Goal: Task Accomplishment & Management: Complete application form

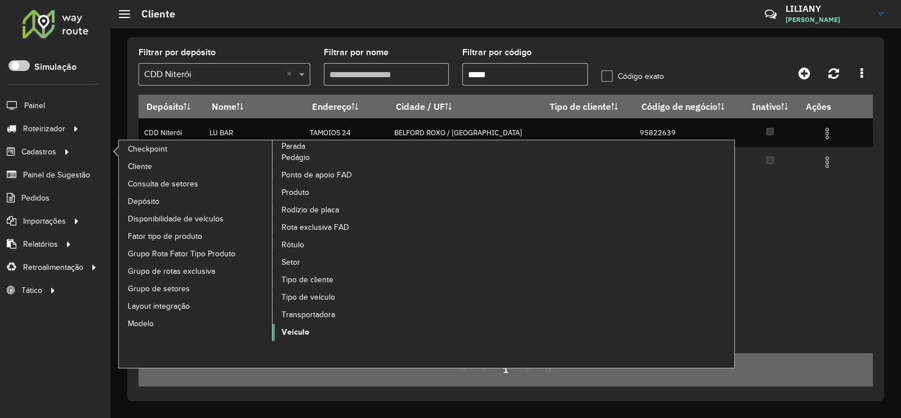
click at [296, 330] on span "Veículo" at bounding box center [295, 332] width 28 height 12
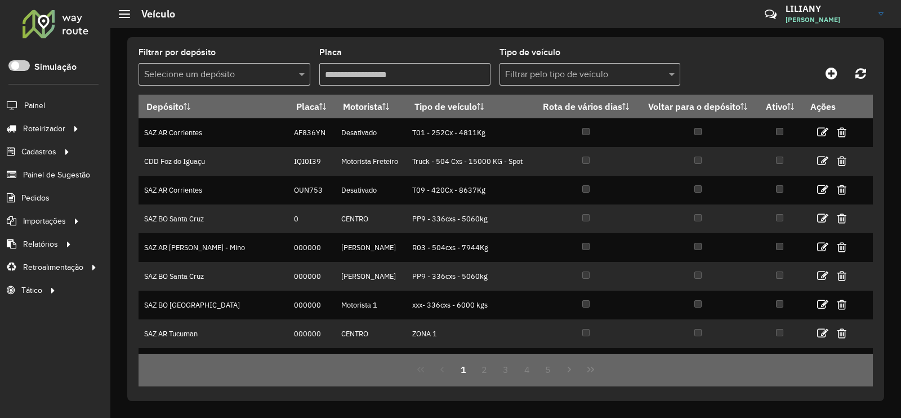
click at [224, 79] on input "text" at bounding box center [213, 75] width 138 height 14
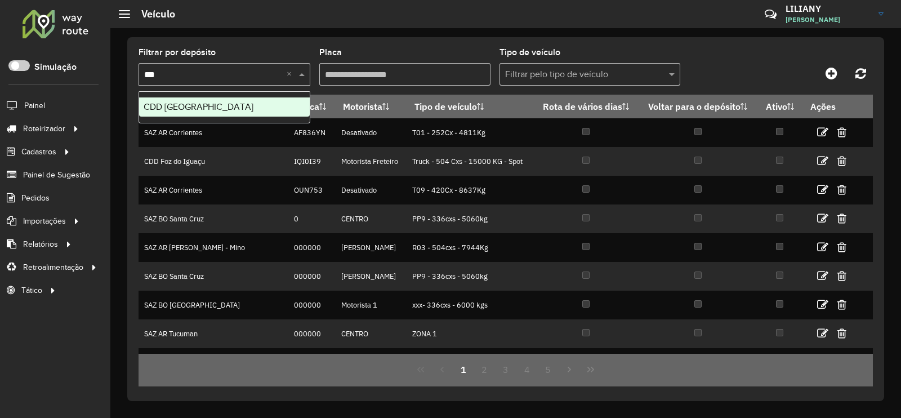
type input "****"
click at [199, 100] on div "CDD Praia Grande" at bounding box center [224, 106] width 171 height 19
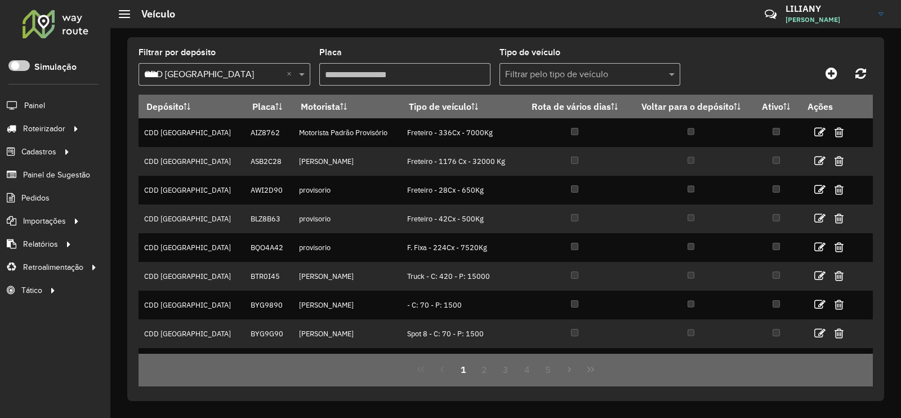
click at [352, 74] on input "Placa" at bounding box center [405, 74] width 172 height 23
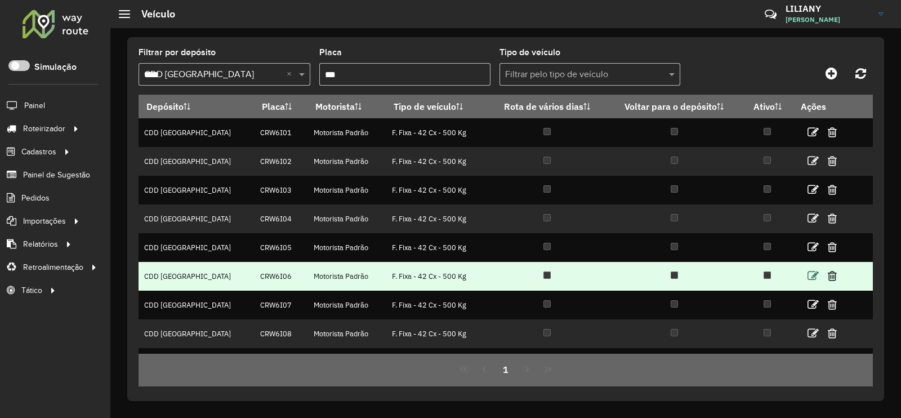
type input "***"
click at [807, 277] on icon at bounding box center [812, 275] width 11 height 11
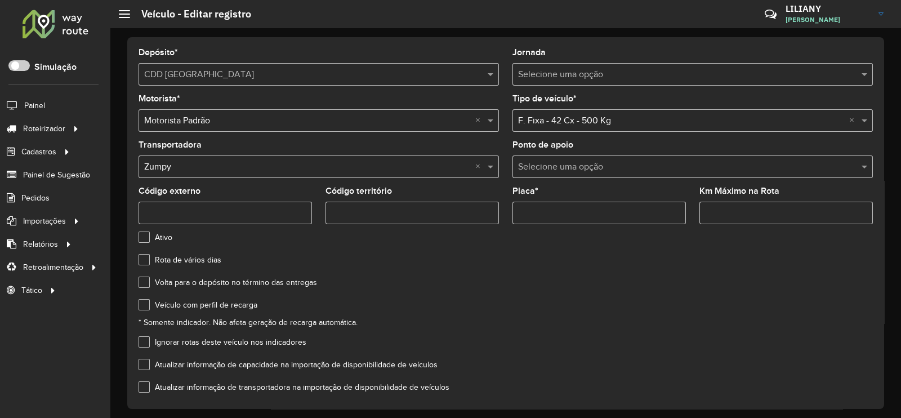
click at [248, 342] on label "Ignorar rotas deste veículo nos indicadores" at bounding box center [222, 342] width 168 height 12
click at [221, 305] on label "Veículo com perfil de recarga" at bounding box center [197, 305] width 119 height 12
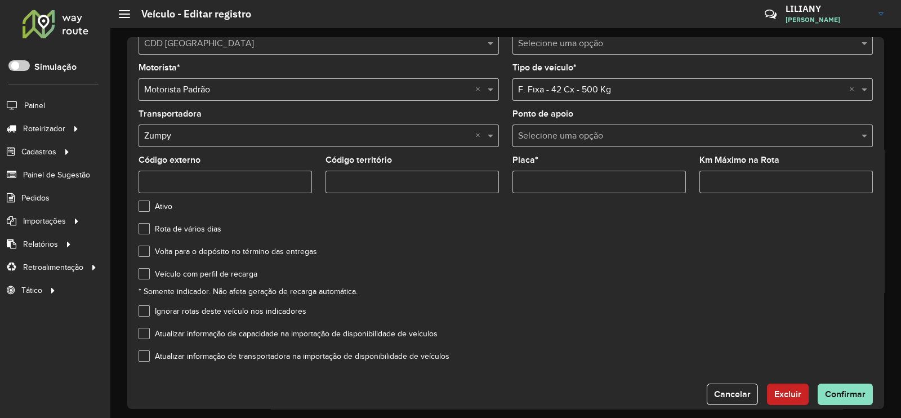
scroll to position [48, 0]
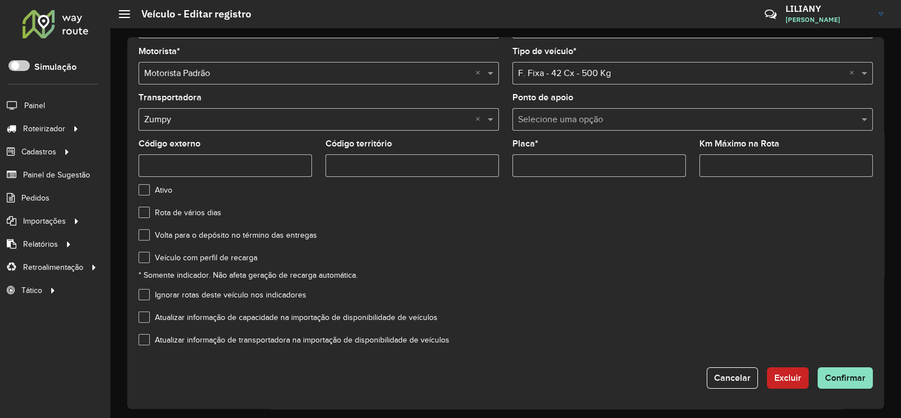
click at [191, 300] on div "Ignorar rotas deste veículo nos indicadores" at bounding box center [505, 297] width 734 height 14
click at [178, 297] on label "Ignorar rotas deste veículo nos indicadores" at bounding box center [222, 295] width 168 height 12
click at [835, 375] on span "Confirmar" at bounding box center [845, 378] width 41 height 10
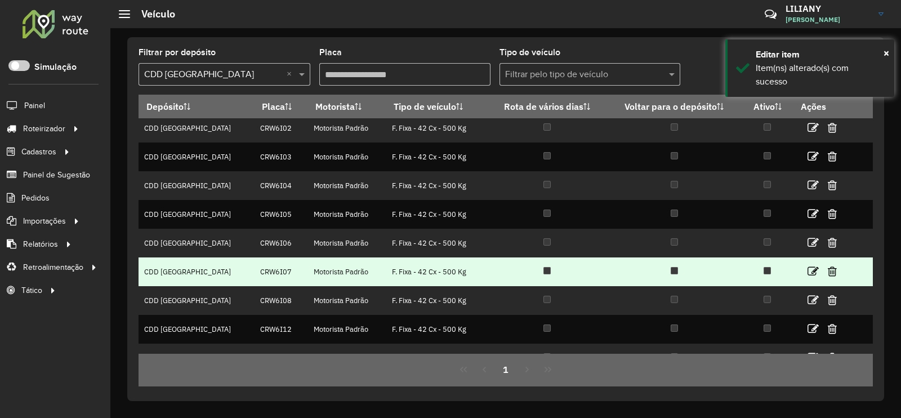
scroll to position [51, 0]
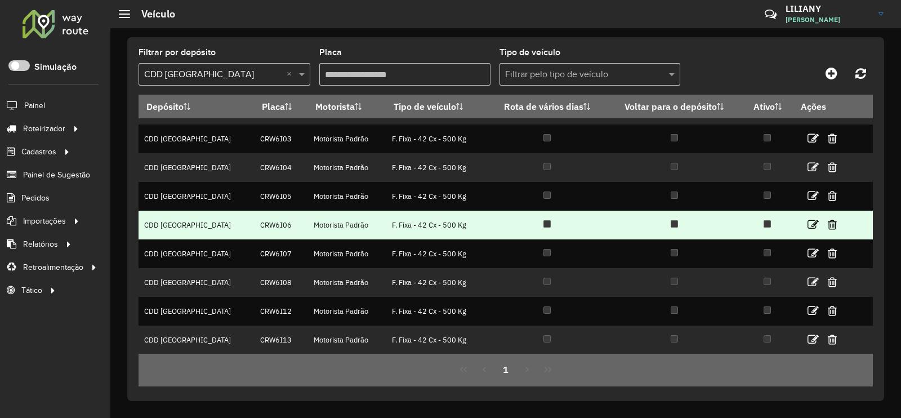
drag, startPoint x: 262, startPoint y: 226, endPoint x: 225, endPoint y: 226, distance: 37.1
click at [254, 226] on td "CRW6I06" at bounding box center [280, 225] width 53 height 29
copy td "CRW6I06"
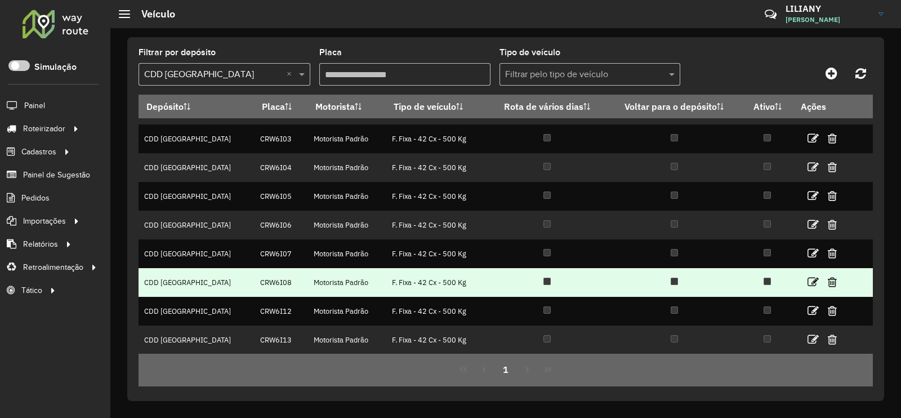
drag, startPoint x: 259, startPoint y: 283, endPoint x: 228, endPoint y: 283, distance: 31.5
click at [254, 283] on td "CRW6I08" at bounding box center [280, 282] width 53 height 29
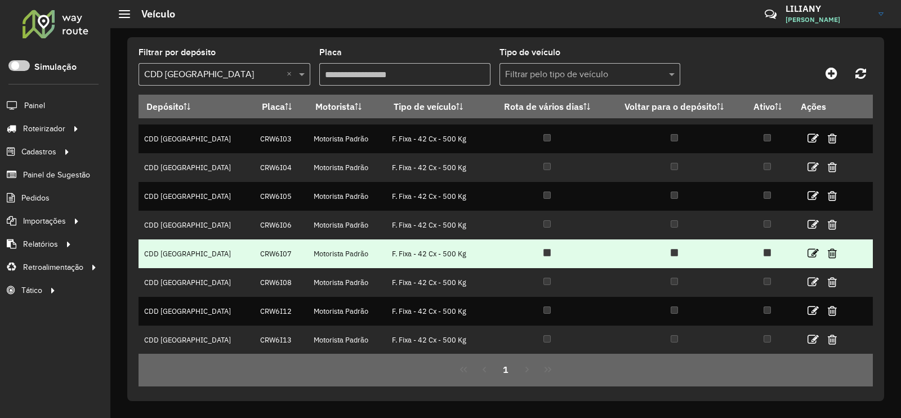
copy td "CRW6I08"
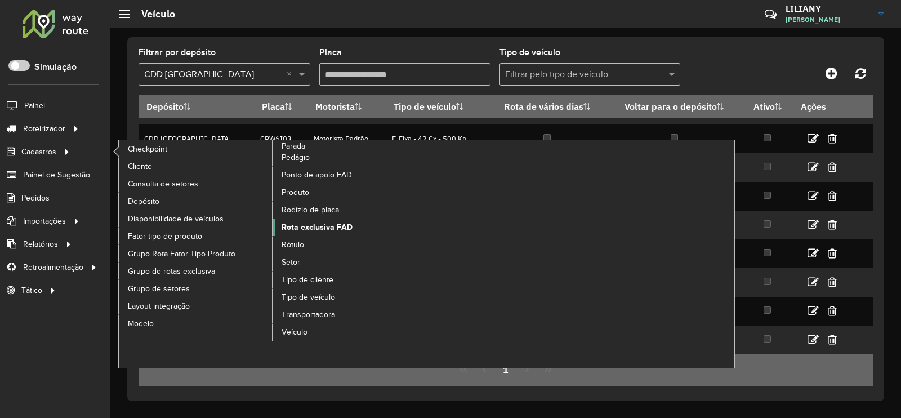
click at [302, 229] on span "Rota exclusiva FAD" at bounding box center [316, 227] width 71 height 12
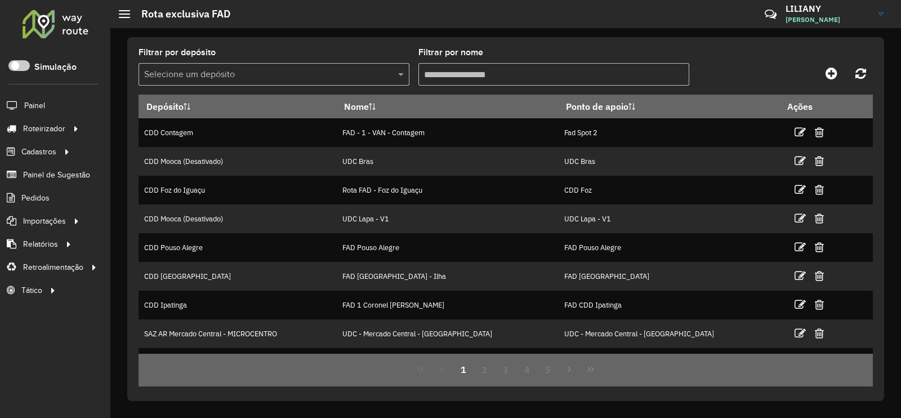
click at [239, 78] on input "text" at bounding box center [262, 75] width 237 height 14
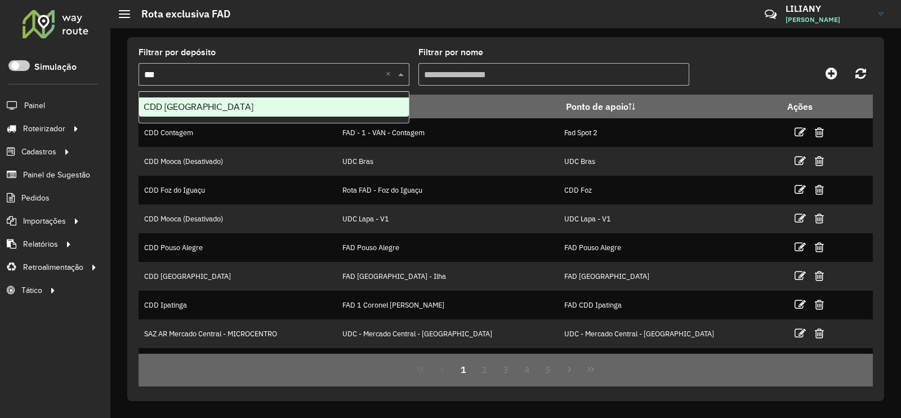
type input "****"
click at [217, 99] on div "CDD Praia Grande" at bounding box center [274, 106] width 270 height 19
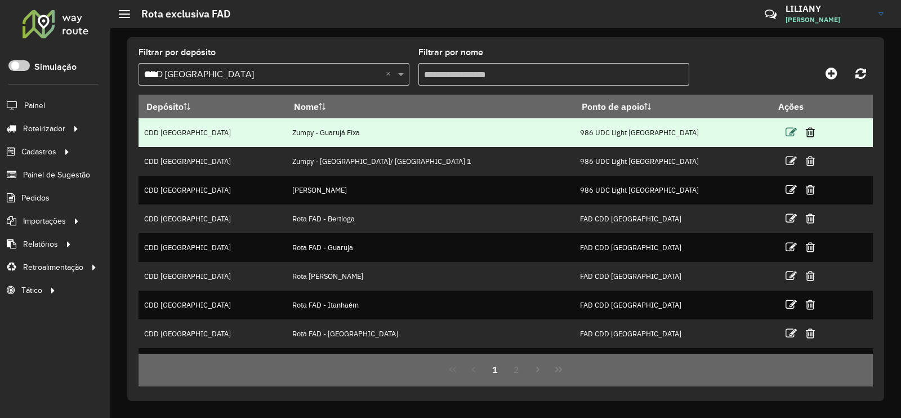
click at [785, 135] on icon at bounding box center [790, 132] width 11 height 11
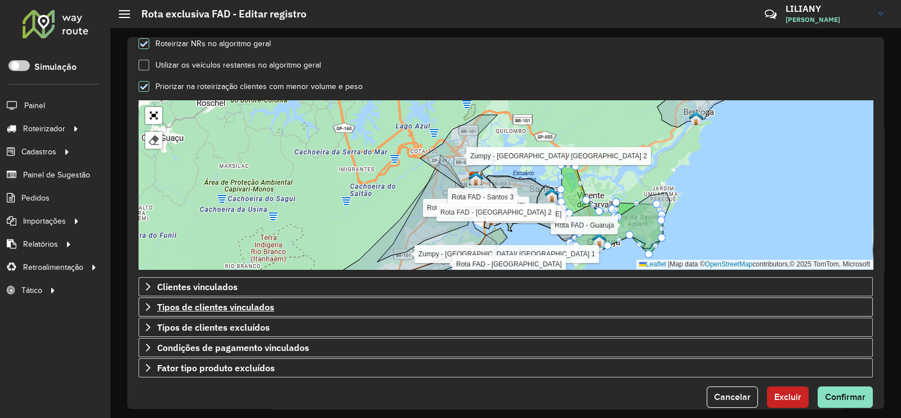
scroll to position [357, 0]
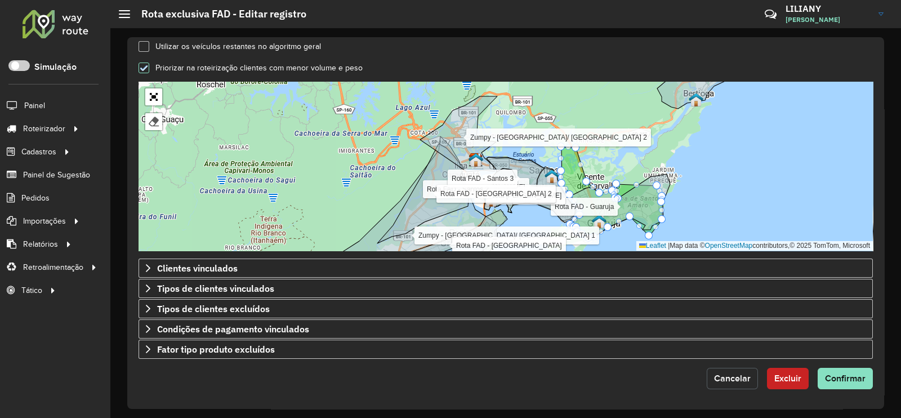
click at [720, 373] on span "Cancelar" at bounding box center [732, 378] width 37 height 10
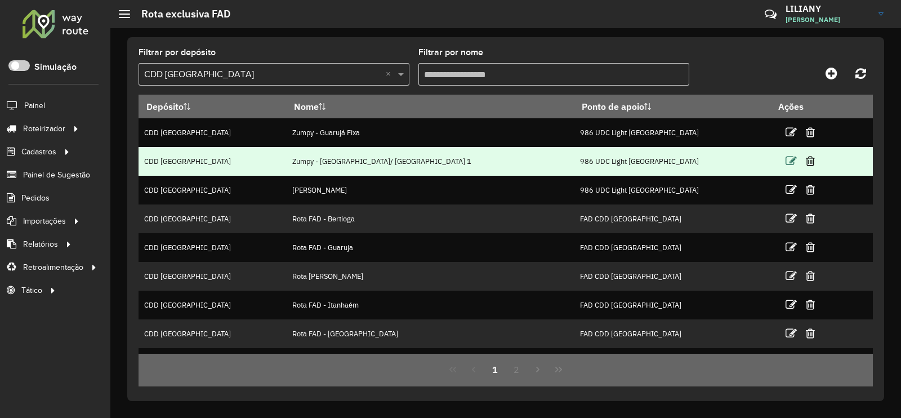
click at [785, 164] on icon at bounding box center [790, 160] width 11 height 11
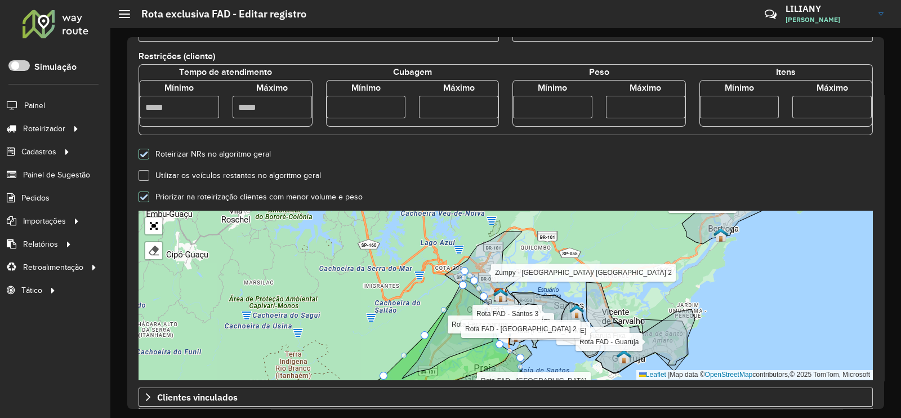
scroll to position [352, 0]
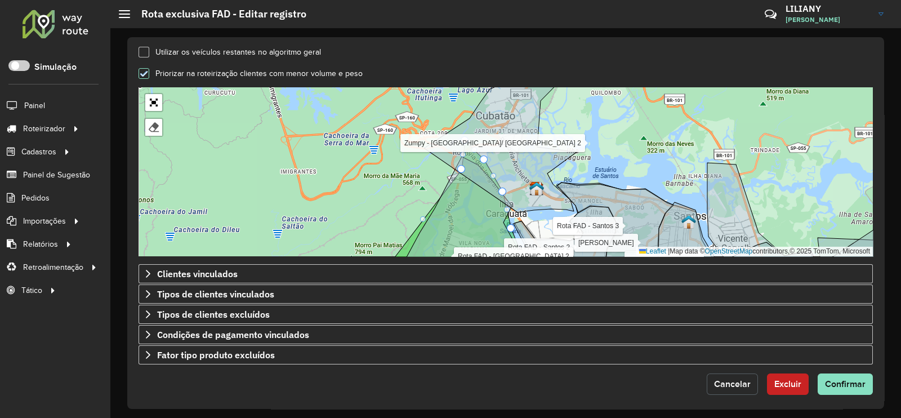
click at [720, 379] on span "Cancelar" at bounding box center [732, 384] width 37 height 10
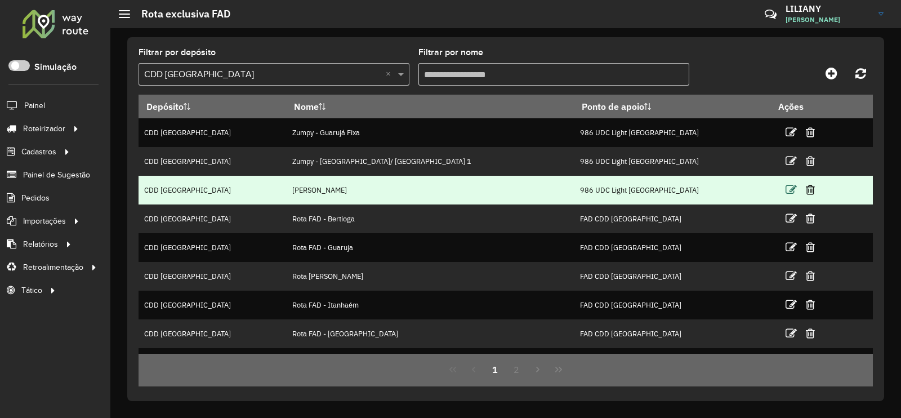
click at [785, 189] on icon at bounding box center [790, 189] width 11 height 11
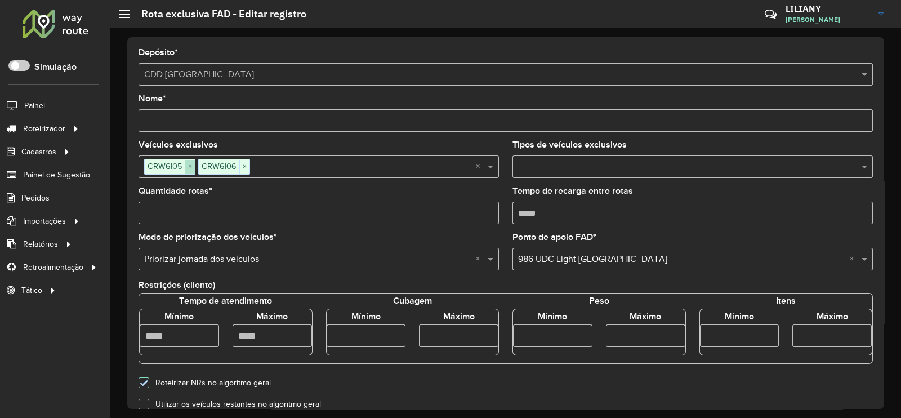
click at [187, 167] on span "×" at bounding box center [190, 167] width 10 height 14
click at [191, 167] on span "×" at bounding box center [190, 167] width 10 height 14
click at [199, 169] on input "text" at bounding box center [312, 167] width 343 height 14
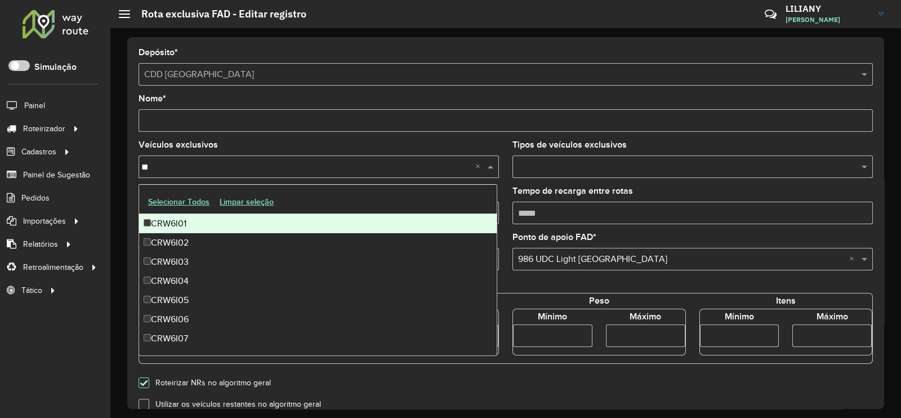
type input "***"
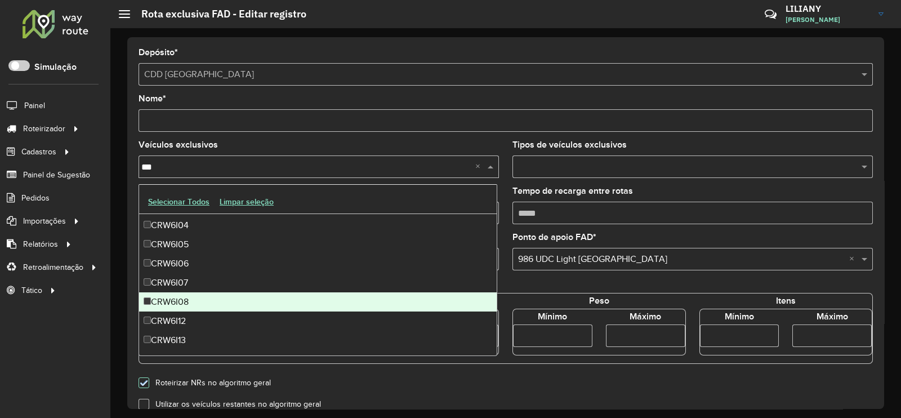
click at [172, 305] on div "CRW6I08" at bounding box center [317, 301] width 357 height 19
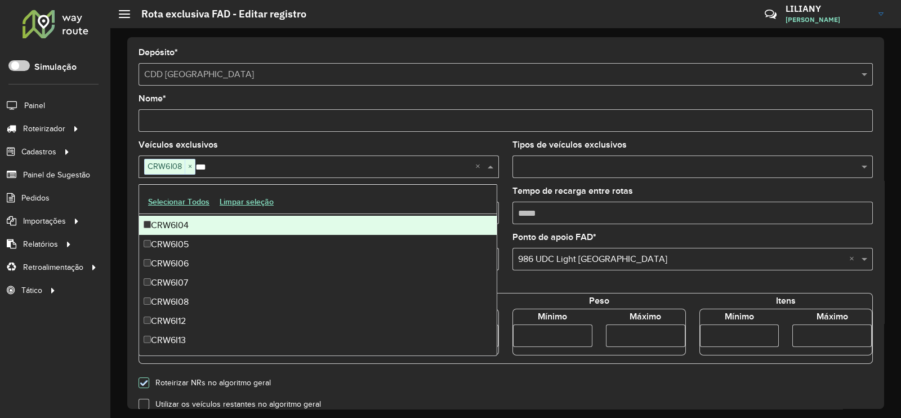
click at [262, 138] on form "Depósito * Selecione um depósito × CDD Praia Grande Nome * Veículos exclusivos …" at bounding box center [505, 397] width 734 height 698
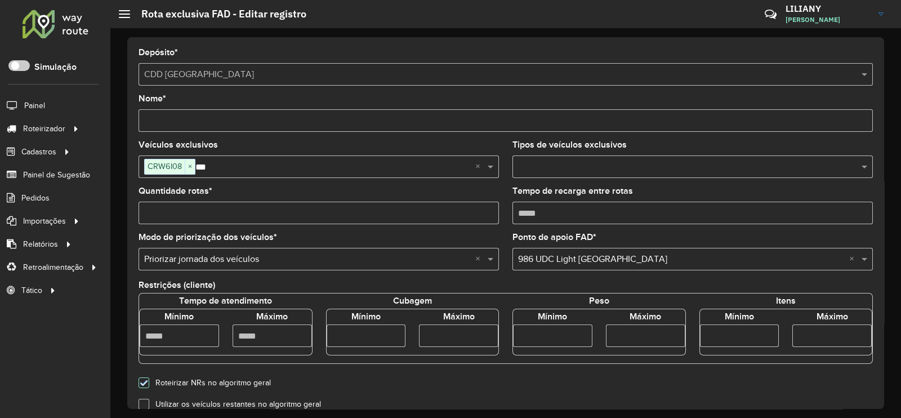
drag, startPoint x: 168, startPoint y: 207, endPoint x: 136, endPoint y: 211, distance: 32.3
click at [136, 211] on formly-field "Quantidade rotas *" at bounding box center [319, 210] width 374 height 46
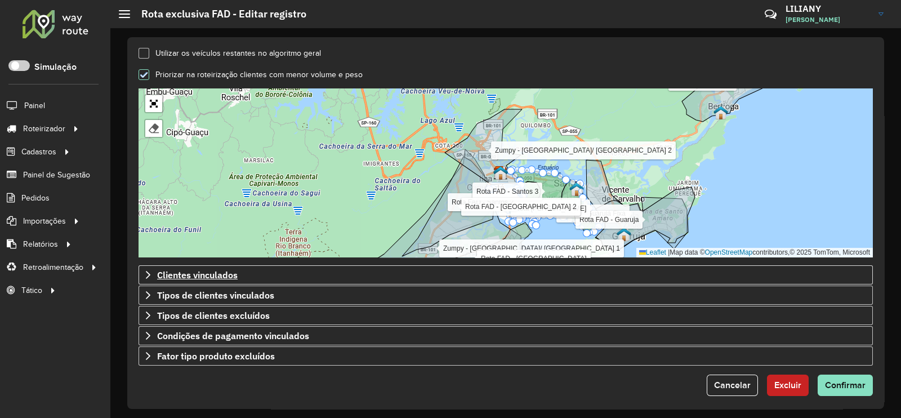
scroll to position [352, 0]
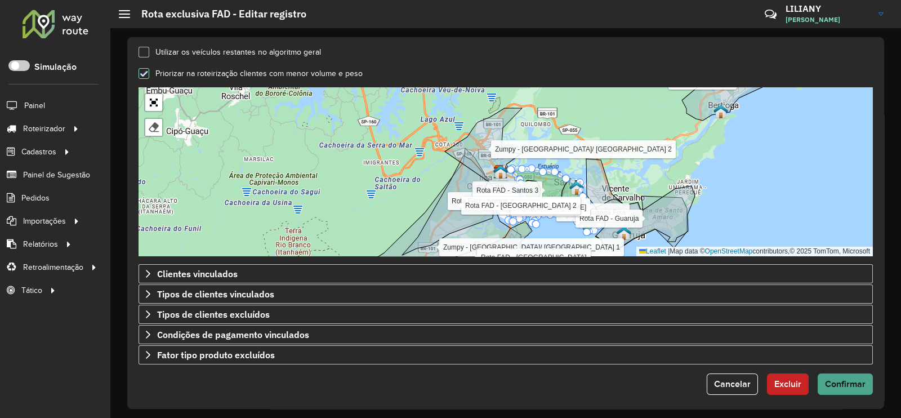
type input "*"
click at [829, 377] on button "Confirmar" at bounding box center [844, 383] width 55 height 21
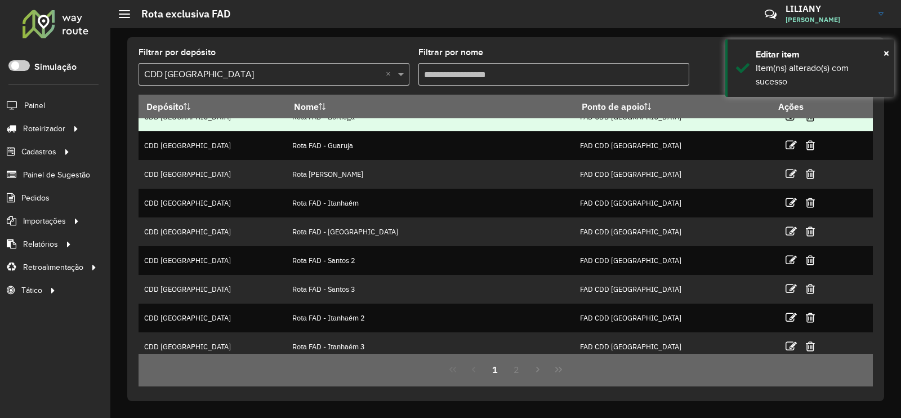
scroll to position [109, 0]
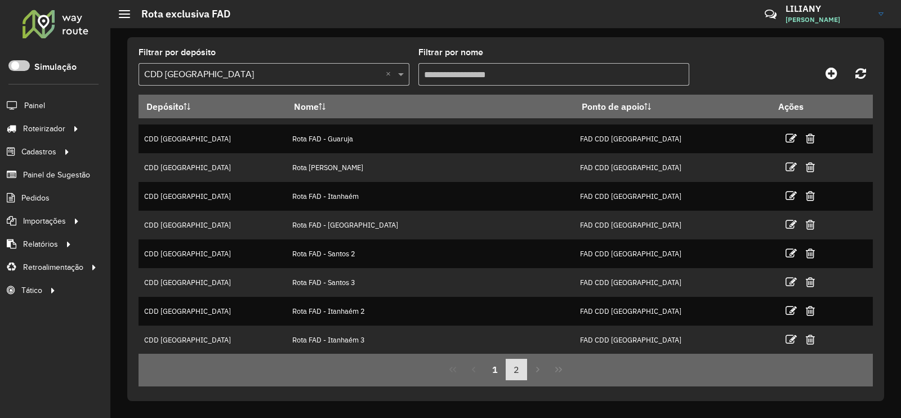
click at [518, 370] on button "2" at bounding box center [515, 369] width 21 height 21
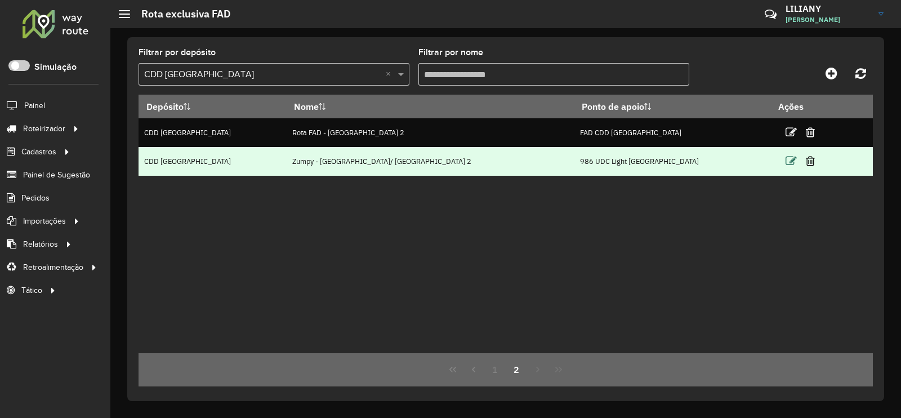
click at [785, 165] on icon at bounding box center [790, 160] width 11 height 11
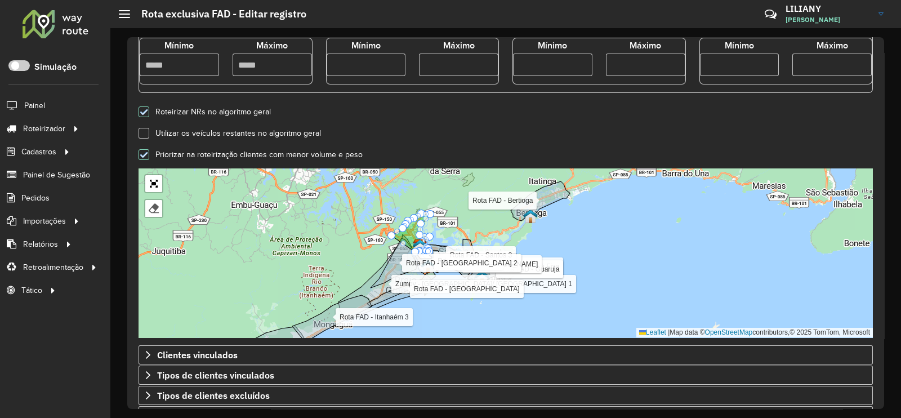
scroll to position [70, 0]
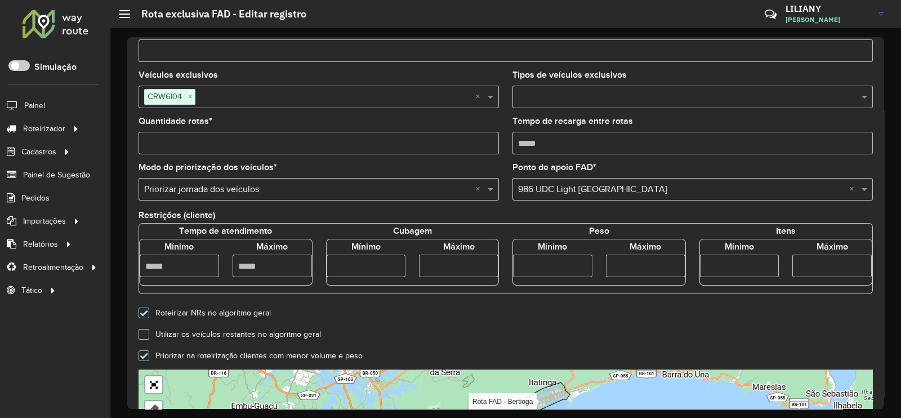
click at [204, 101] on input "text" at bounding box center [335, 98] width 280 height 14
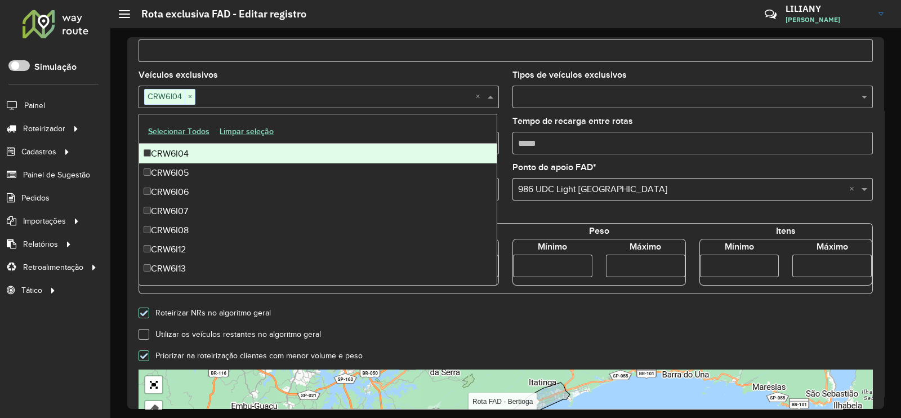
click at [211, 95] on input "text" at bounding box center [335, 98] width 280 height 14
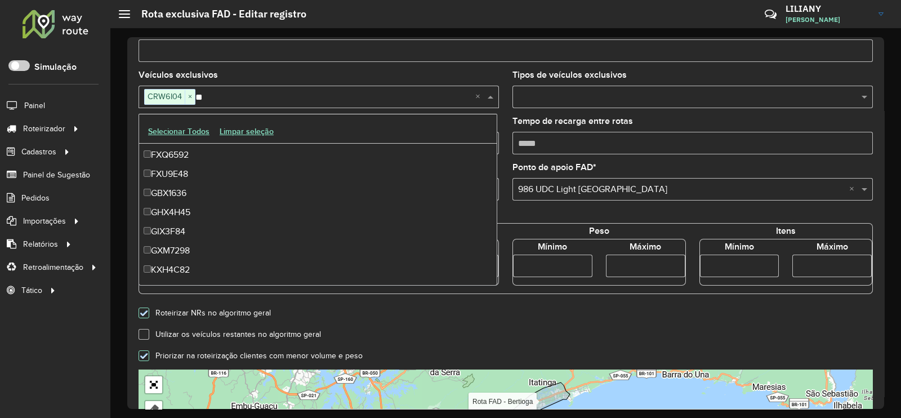
scroll to position [0, 0]
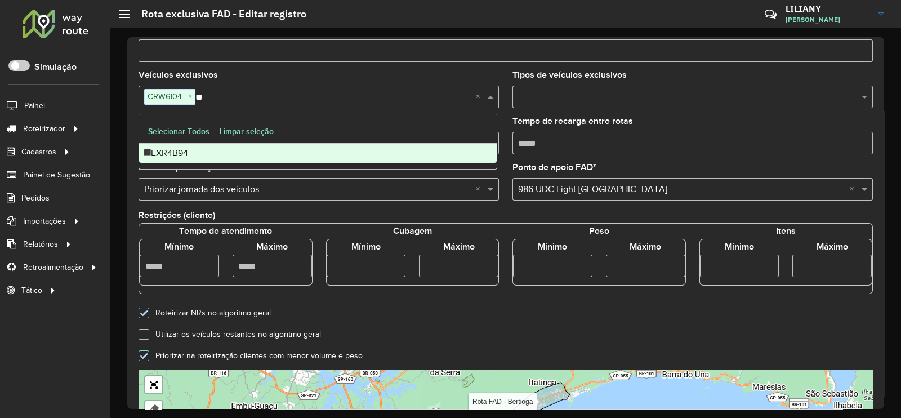
type input "*"
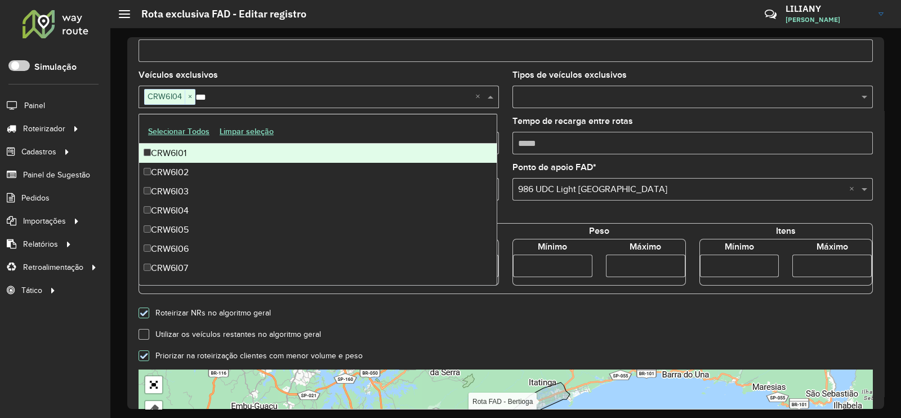
type input "***"
click at [308, 72] on div "Veículos exclusivos CRW6I04 × *** ×" at bounding box center [318, 89] width 360 height 37
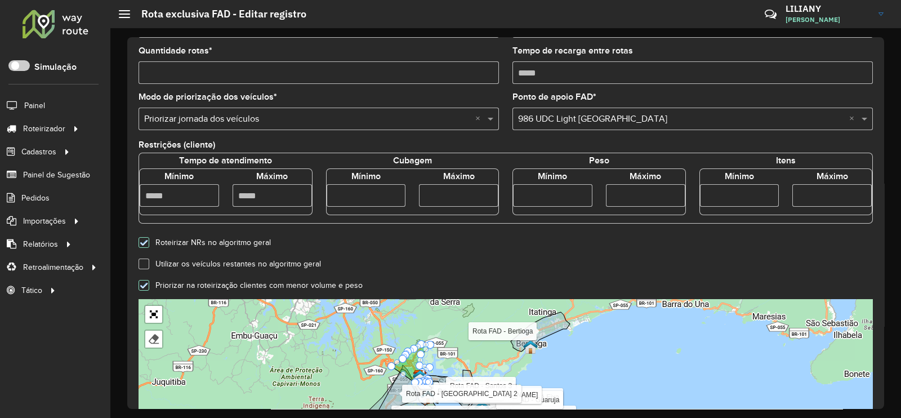
scroll to position [200, 0]
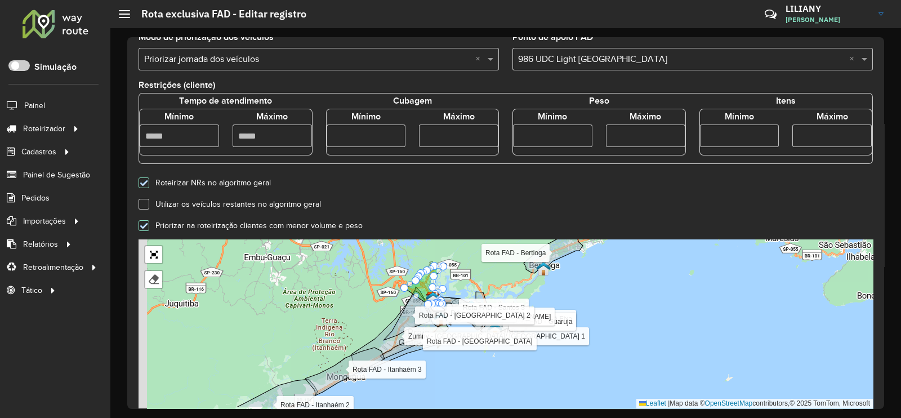
drag, startPoint x: 495, startPoint y: 343, endPoint x: 504, endPoint y: 324, distance: 20.9
click at [504, 324] on div "Zumpy - Guarujá Fixa Zumpy - Praia grande/ cubatão 1 Zumpy - Santos Rota FAD - …" at bounding box center [505, 323] width 734 height 169
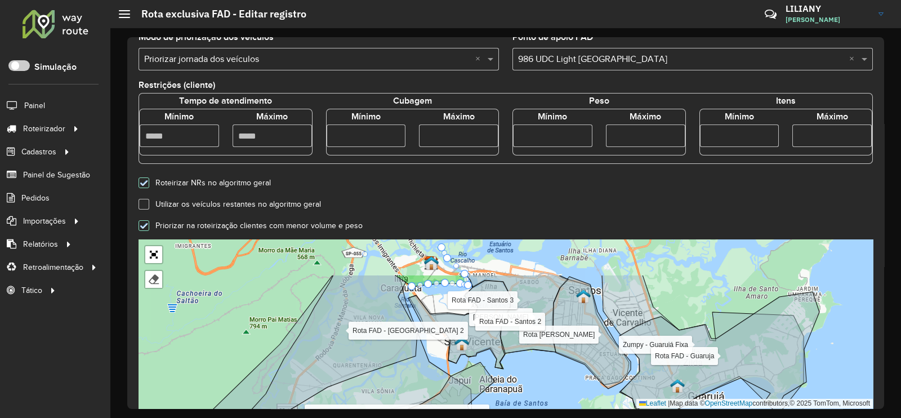
drag, startPoint x: 390, startPoint y: 338, endPoint x: 382, endPoint y: 366, distance: 29.2
click at [382, 366] on icon at bounding box center [325, 352] width 184 height 155
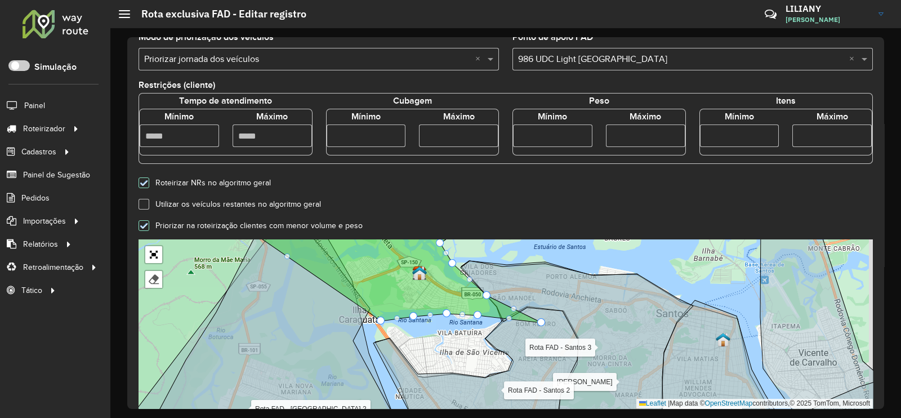
drag, startPoint x: 493, startPoint y: 318, endPoint x: 541, endPoint y: 323, distance: 48.6
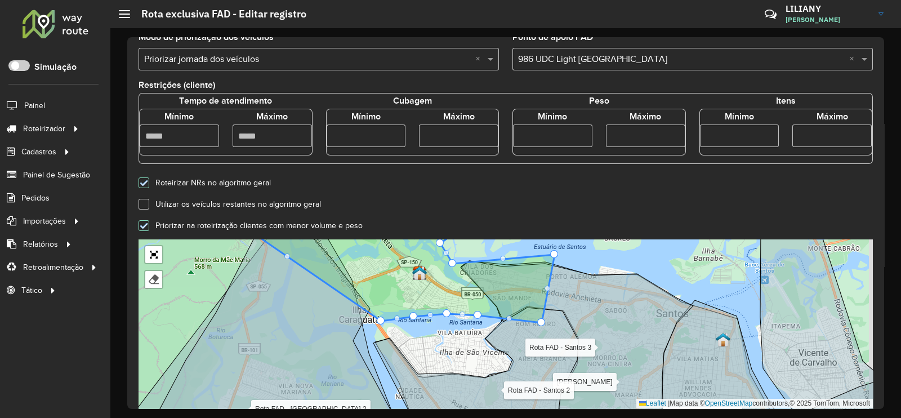
drag, startPoint x: 485, startPoint y: 296, endPoint x: 553, endPoint y: 254, distance: 79.1
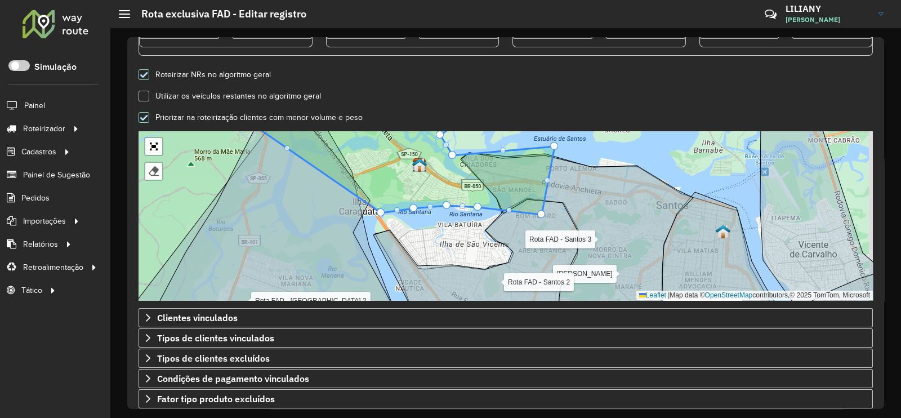
scroll to position [286, 0]
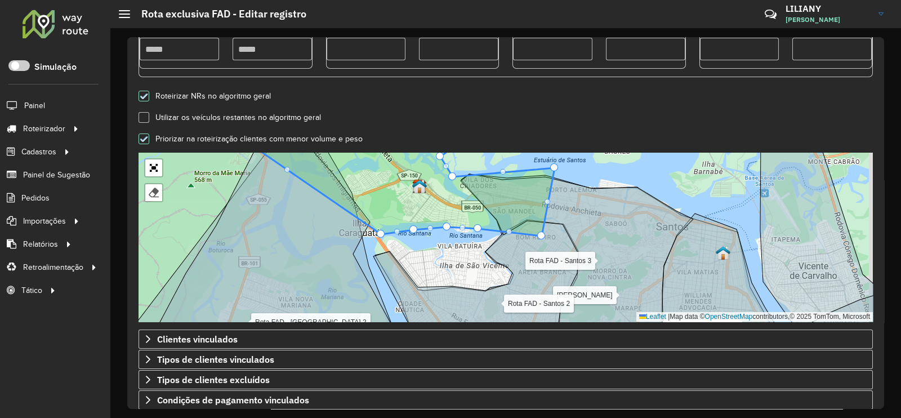
drag, startPoint x: 451, startPoint y: 52, endPoint x: 421, endPoint y: 49, distance: 30.0
click at [421, 49] on input "number" at bounding box center [458, 49] width 79 height 23
type input "****"
drag, startPoint x: 603, startPoint y: 99, endPoint x: 650, endPoint y: 137, distance: 60.5
click at [603, 99] on div "Roteirizar NRs no algoritmo geral" at bounding box center [505, 95] width 747 height 14
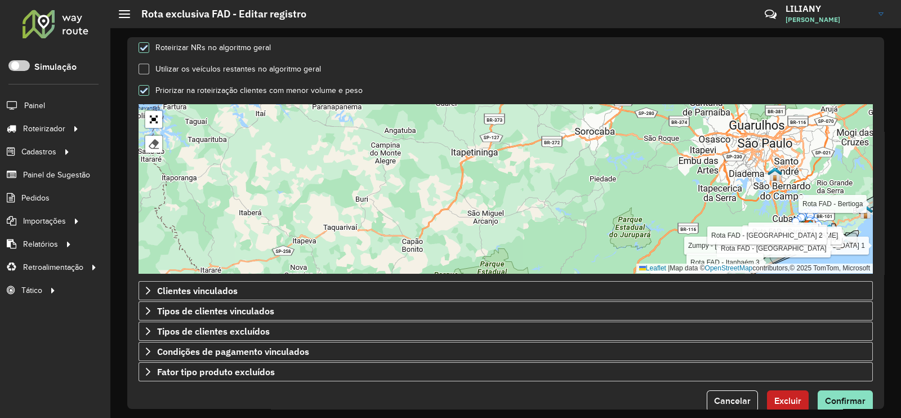
scroll to position [357, 0]
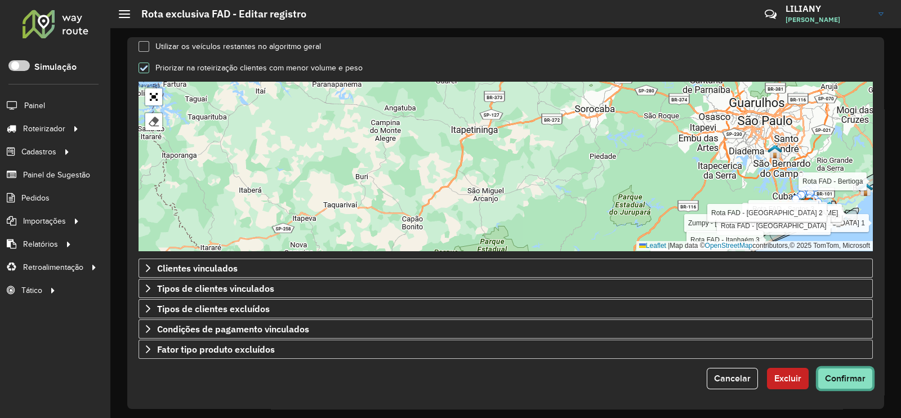
click at [849, 378] on span "Confirmar" at bounding box center [845, 378] width 41 height 10
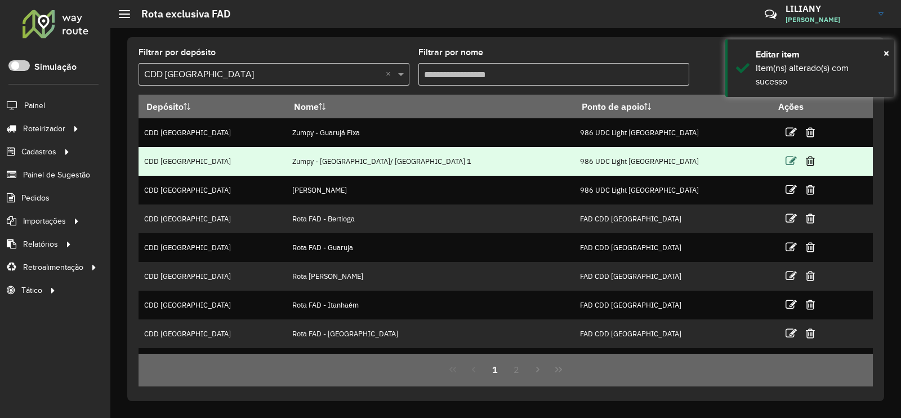
click at [785, 160] on icon at bounding box center [790, 160] width 11 height 11
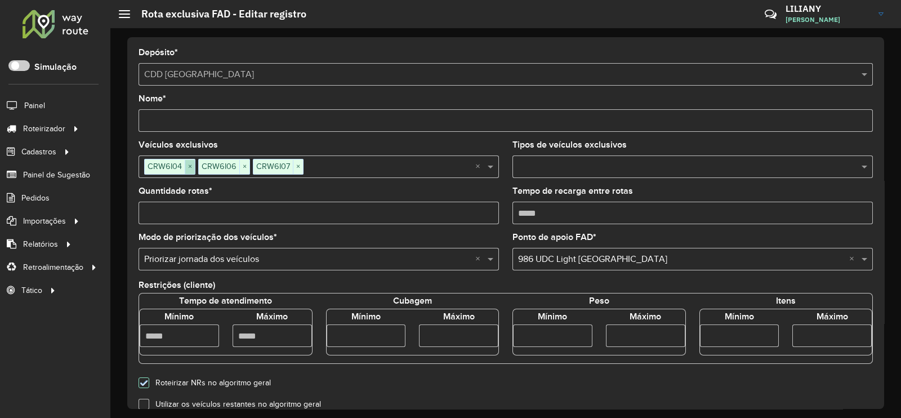
click at [190, 167] on span "×" at bounding box center [190, 167] width 10 height 14
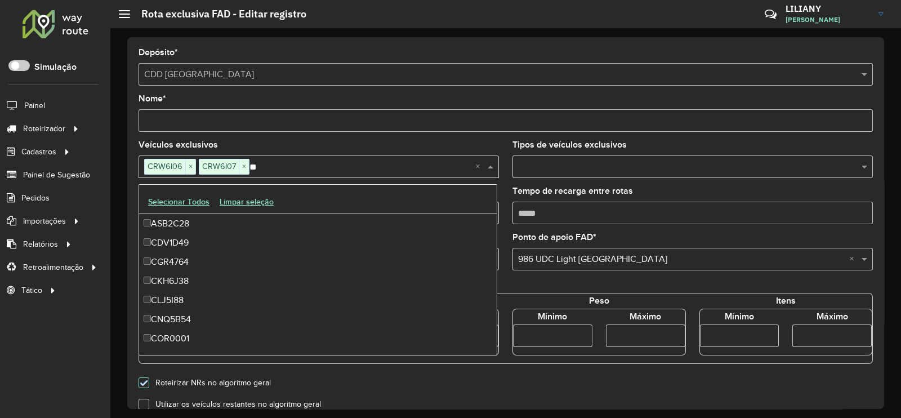
scroll to position [56, 0]
type input "***"
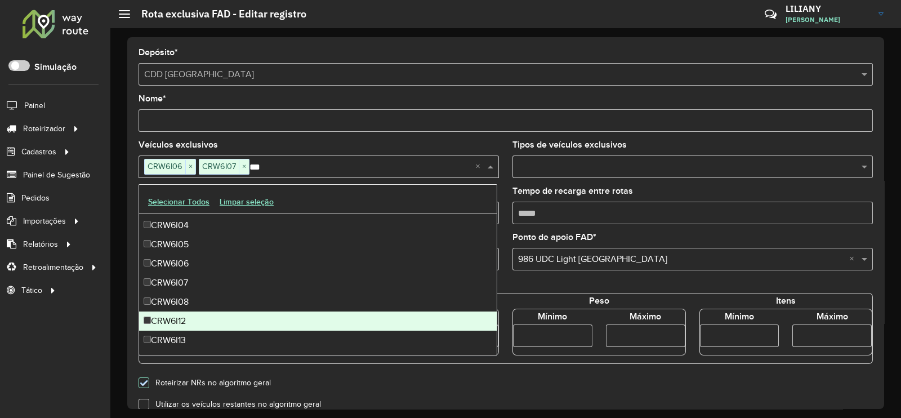
click at [165, 319] on div "CRW6I12" at bounding box center [317, 320] width 357 height 19
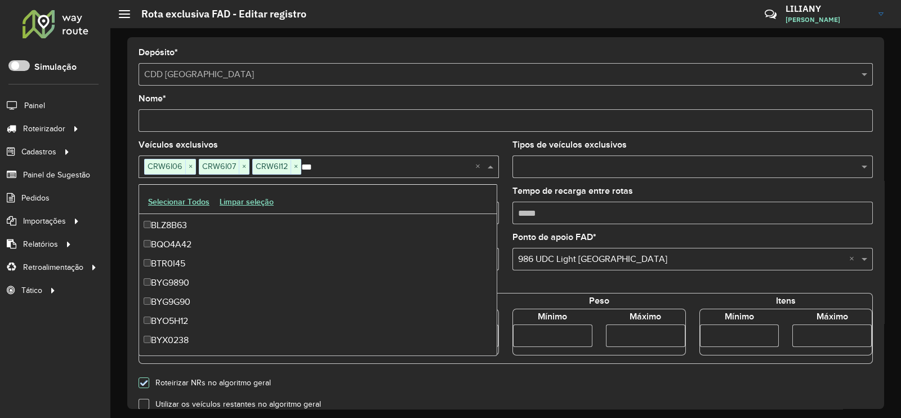
scroll to position [536, 0]
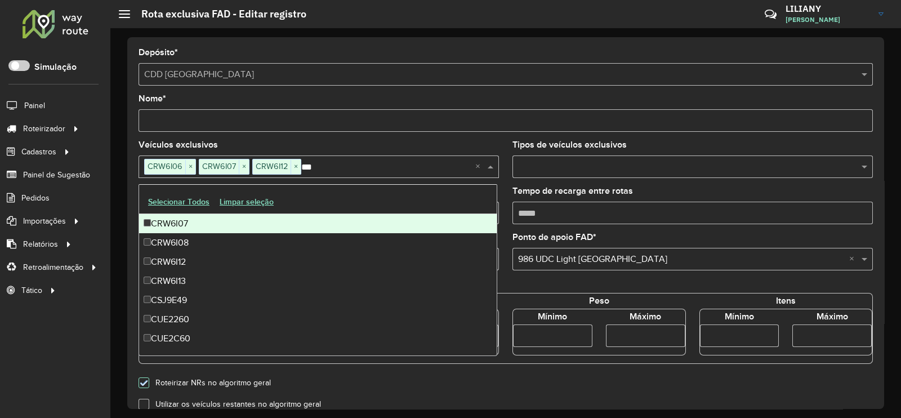
click at [326, 125] on input "Nome *" at bounding box center [505, 120] width 734 height 23
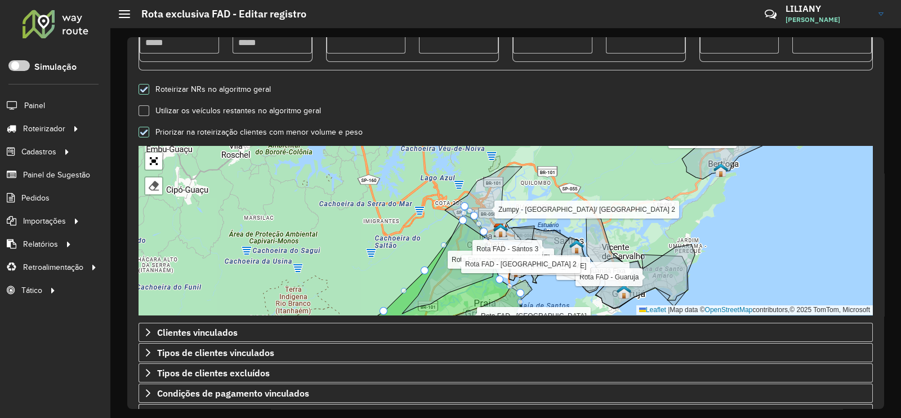
scroll to position [352, 0]
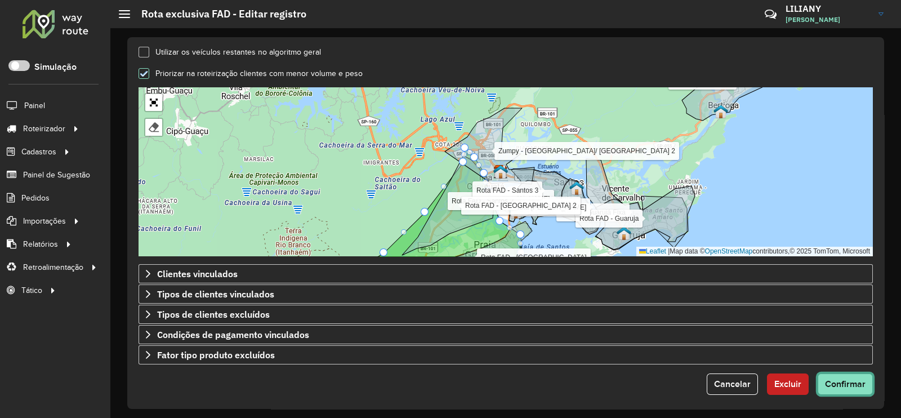
click at [853, 374] on button "Confirmar" at bounding box center [844, 383] width 55 height 21
click at [861, 387] on span "Confirmar" at bounding box center [845, 384] width 41 height 10
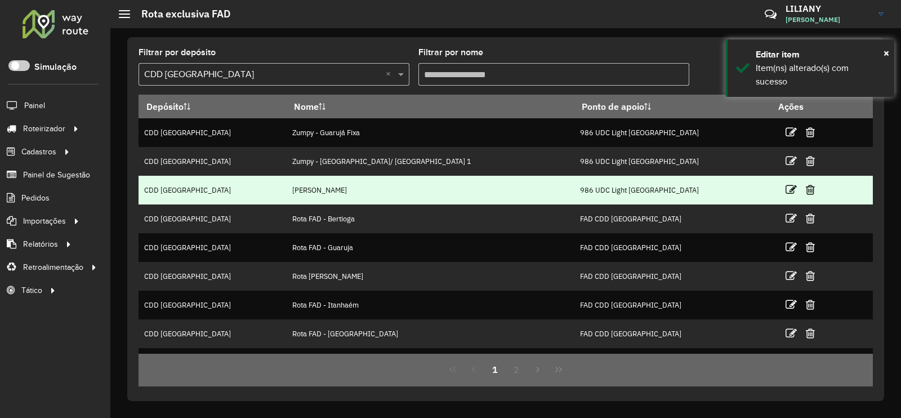
click at [785, 184] on icon at bounding box center [790, 189] width 11 height 11
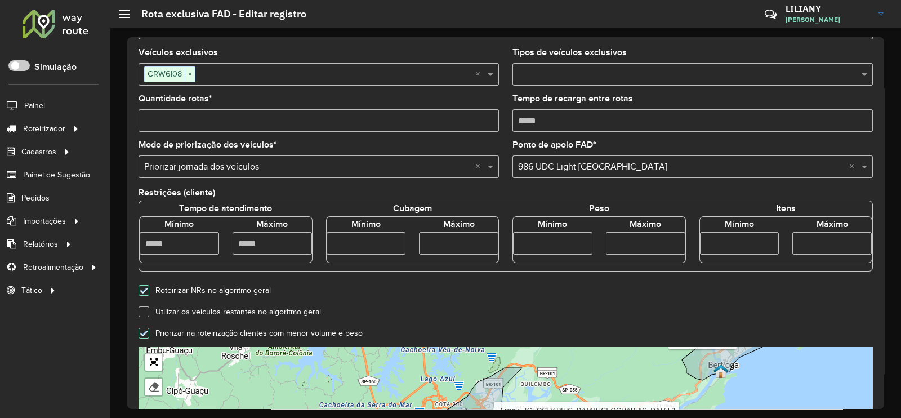
scroll to position [281, 0]
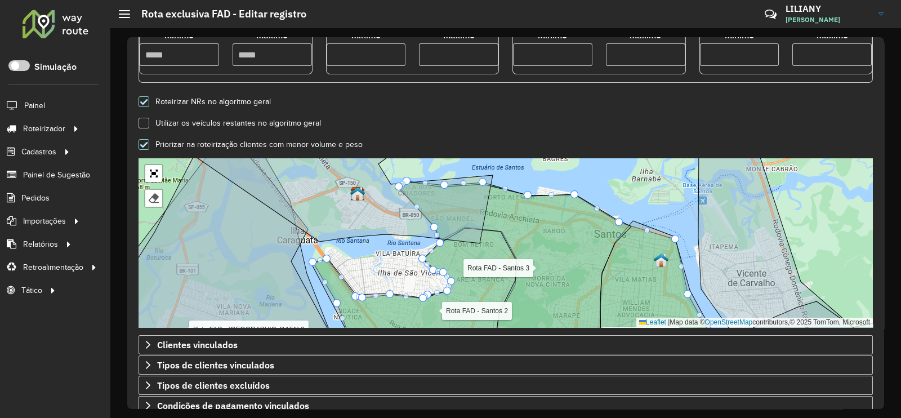
drag, startPoint x: 552, startPoint y: 247, endPoint x: 538, endPoint y: 209, distance: 40.1
click at [539, 209] on icon at bounding box center [515, 262] width 232 height 163
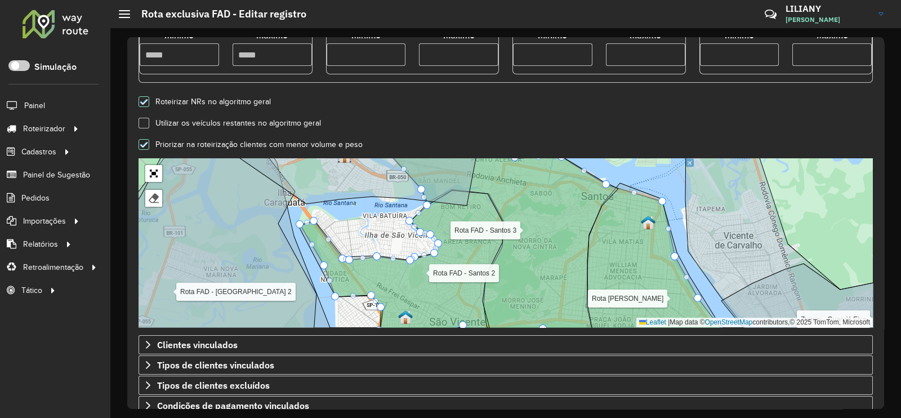
click at [386, 203] on div "Zumpy - Guarujá Fixa Zumpy - Praia grande/ cubatão 1 Rota FAD - Bertioga Rota F…" at bounding box center [505, 242] width 734 height 169
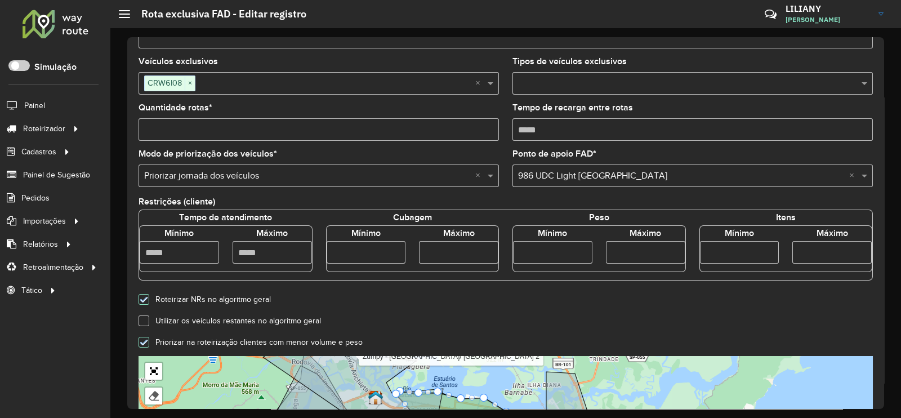
scroll to position [0, 0]
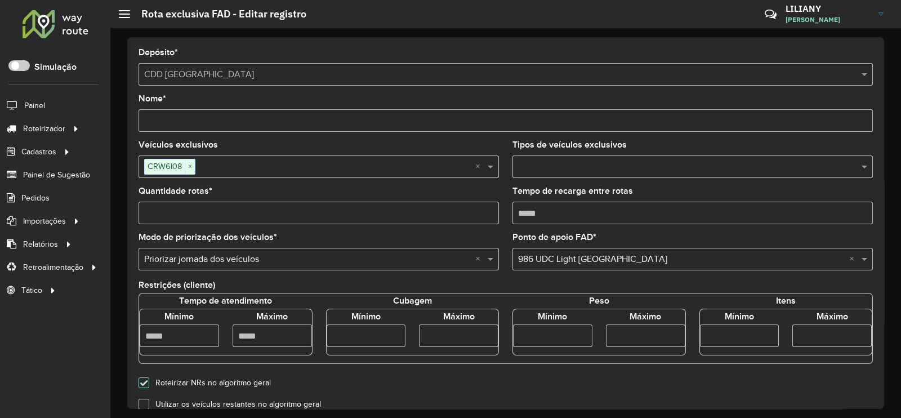
drag, startPoint x: 143, startPoint y: 209, endPoint x: 136, endPoint y: 209, distance: 6.8
click at [136, 209] on formly-field "Quantidade rotas *" at bounding box center [319, 210] width 374 height 46
type input "*"
click at [219, 169] on input "text" at bounding box center [335, 167] width 280 height 14
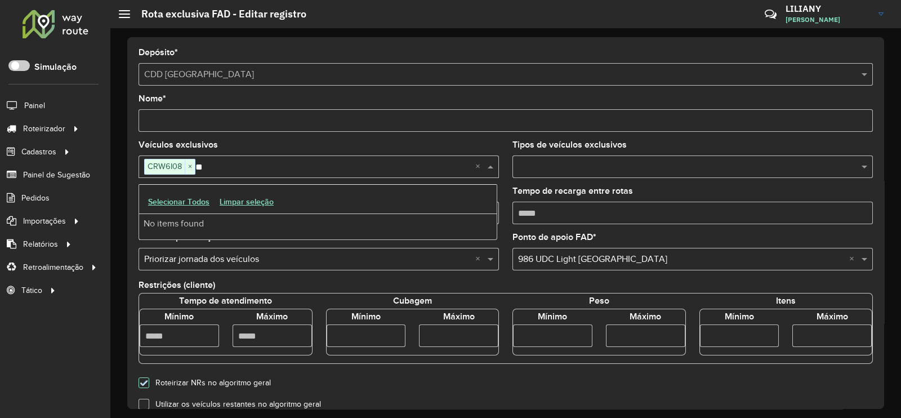
type input "*"
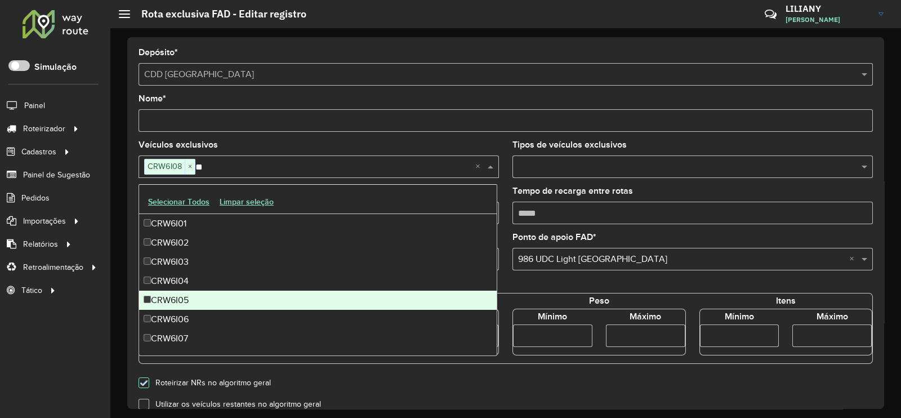
type input "***"
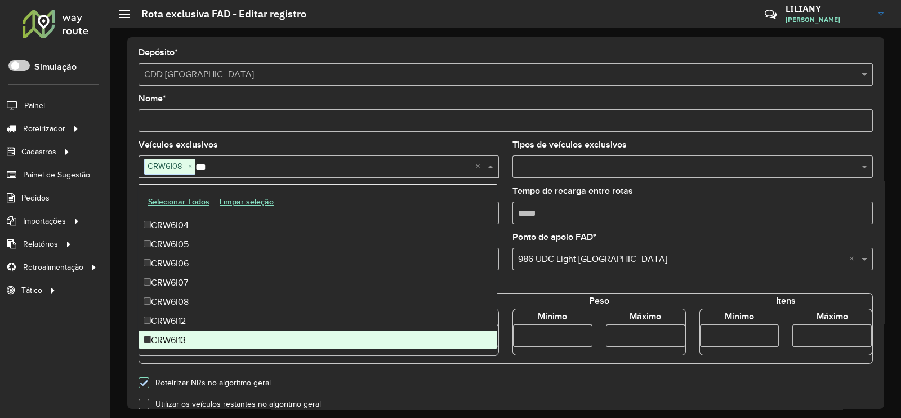
click at [171, 333] on div "CRW6I13" at bounding box center [317, 339] width 357 height 19
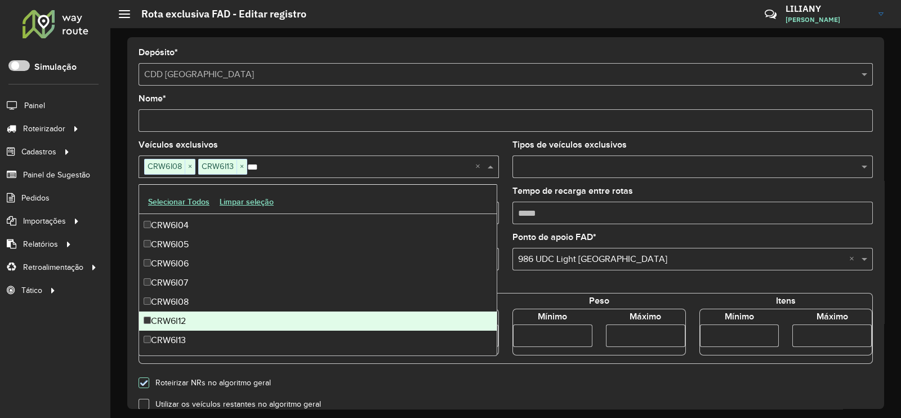
click at [878, 199] on div "Depósito * Selecione um depósito × CDD Praia Grande Nome * Veículos exclusivos …" at bounding box center [505, 222] width 756 height 371
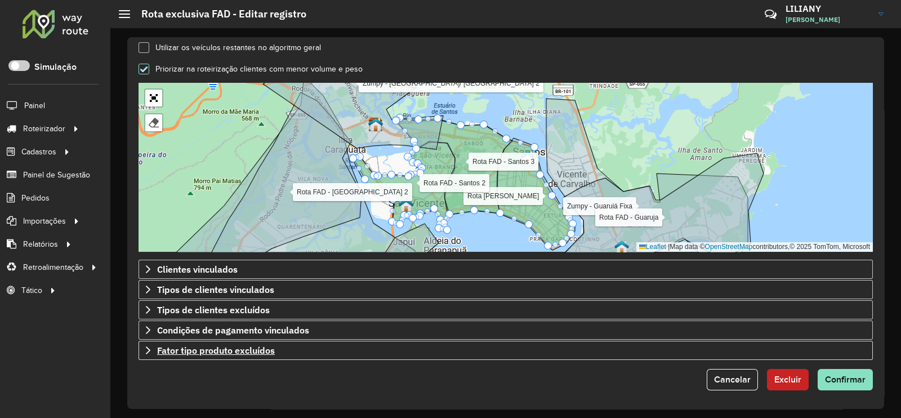
scroll to position [357, 0]
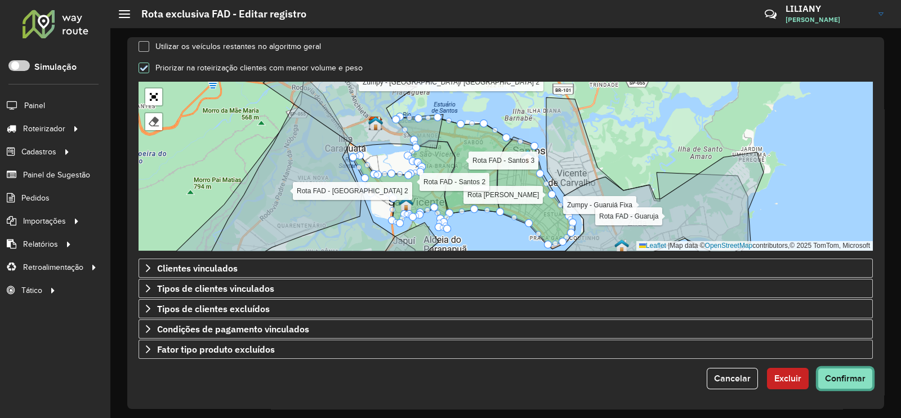
click at [856, 373] on span "Confirmar" at bounding box center [845, 378] width 41 height 10
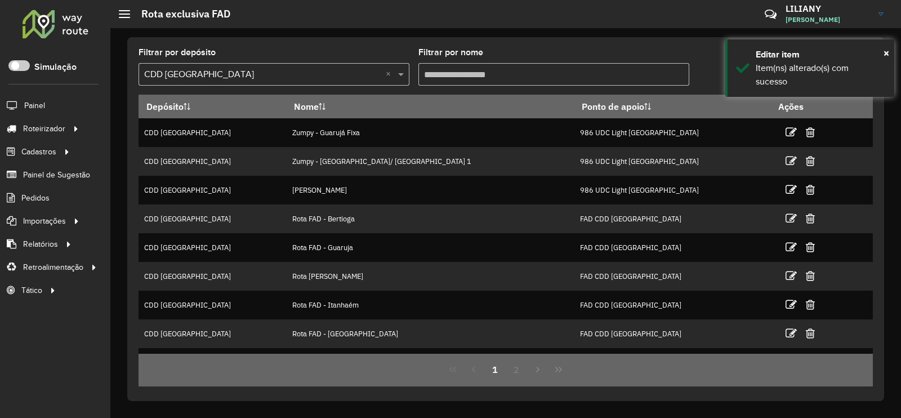
click at [224, 76] on input "text" at bounding box center [262, 75] width 237 height 14
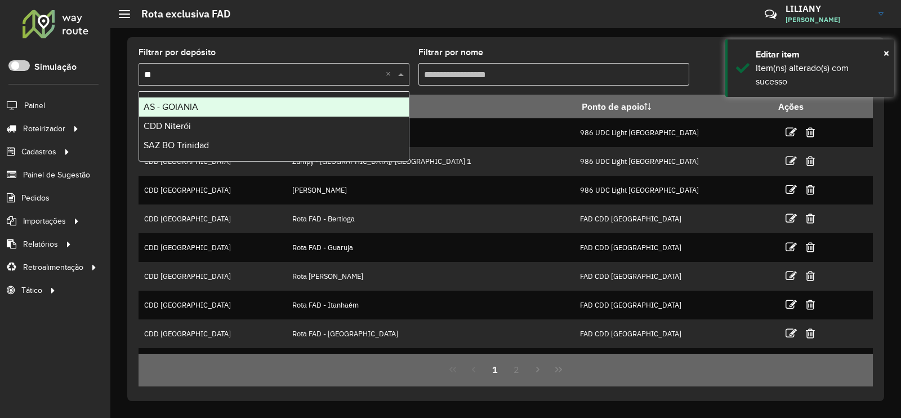
type input "***"
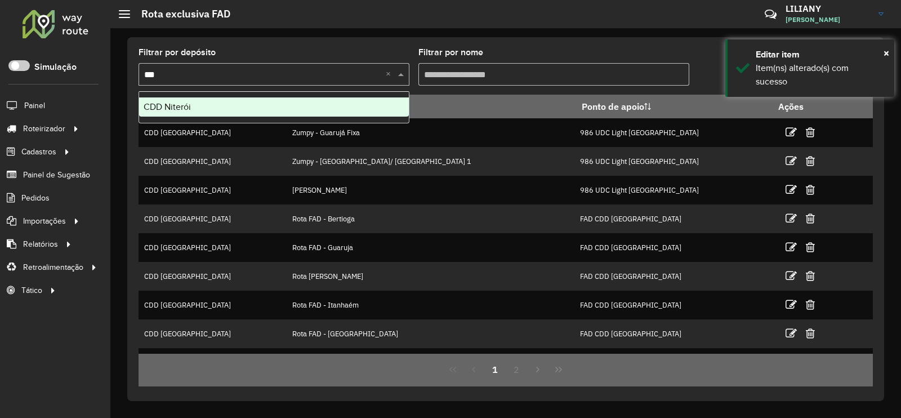
click at [195, 97] on div "CDD Niterói" at bounding box center [274, 106] width 270 height 19
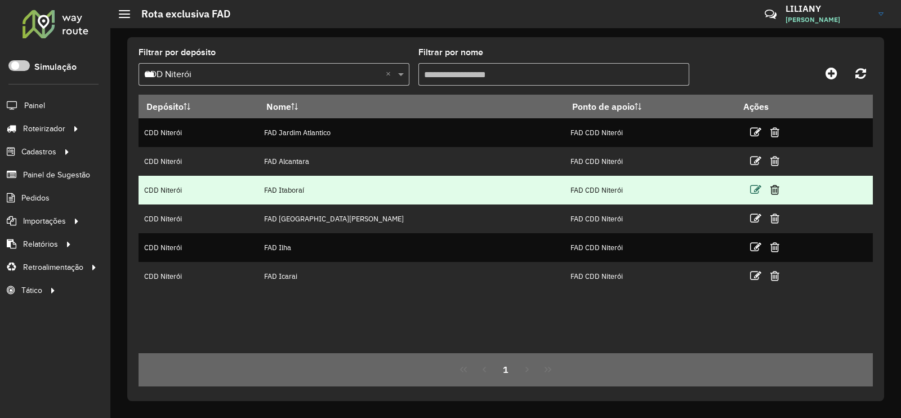
click at [750, 193] on icon at bounding box center [755, 189] width 11 height 11
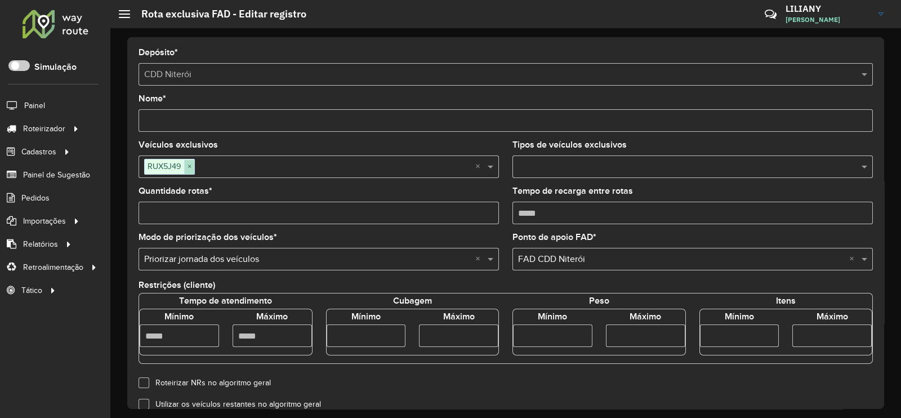
click at [190, 163] on span "×" at bounding box center [189, 167] width 10 height 14
click at [192, 159] on div at bounding box center [318, 166] width 360 height 23
paste input "*******"
type input "*******"
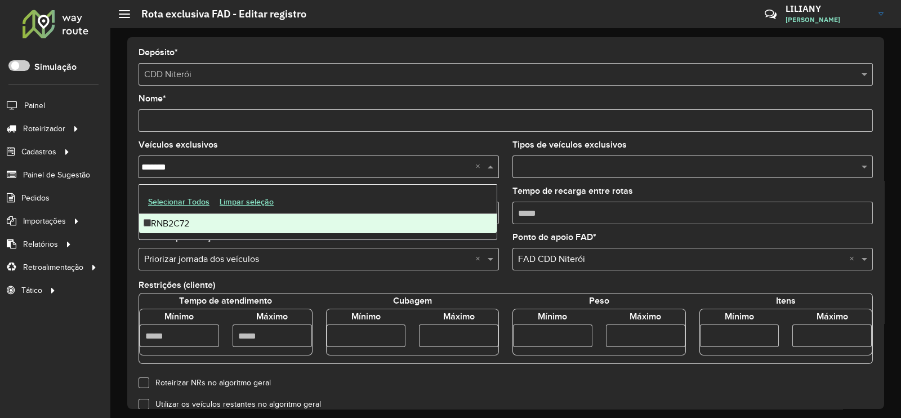
click at [186, 219] on div "RNB2C72" at bounding box center [317, 223] width 357 height 19
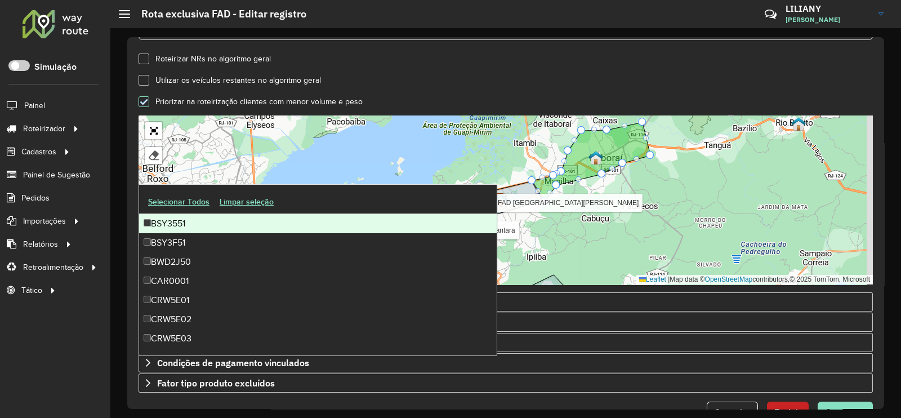
scroll to position [352, 0]
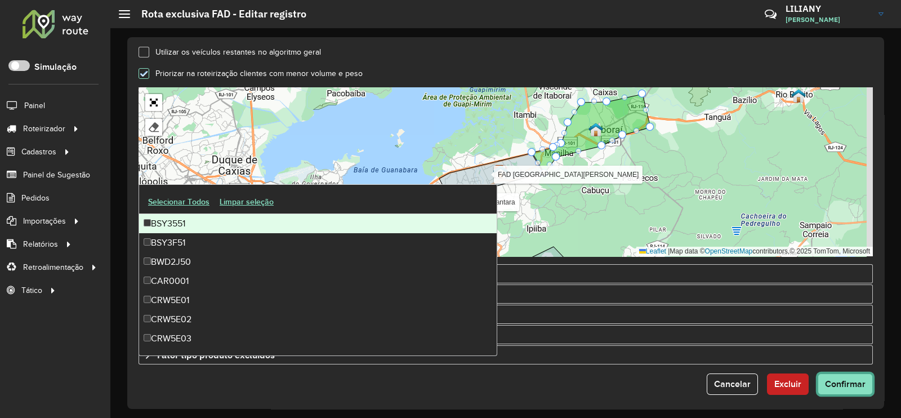
click at [841, 384] on span "Confirmar" at bounding box center [845, 384] width 41 height 10
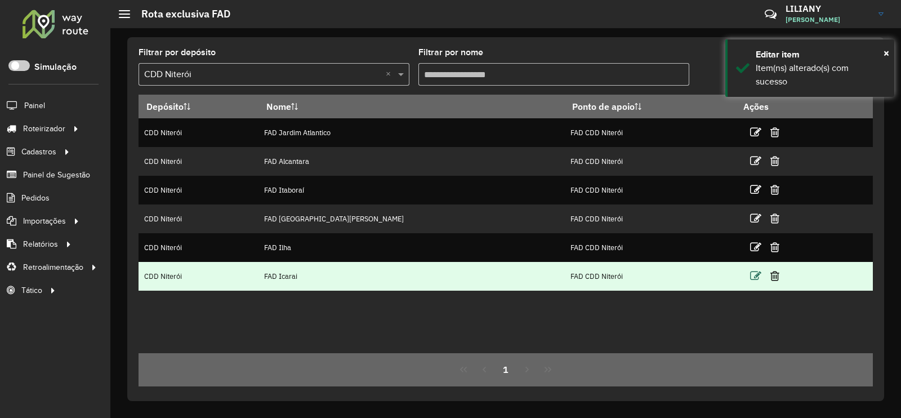
click at [750, 279] on icon at bounding box center [755, 275] width 11 height 11
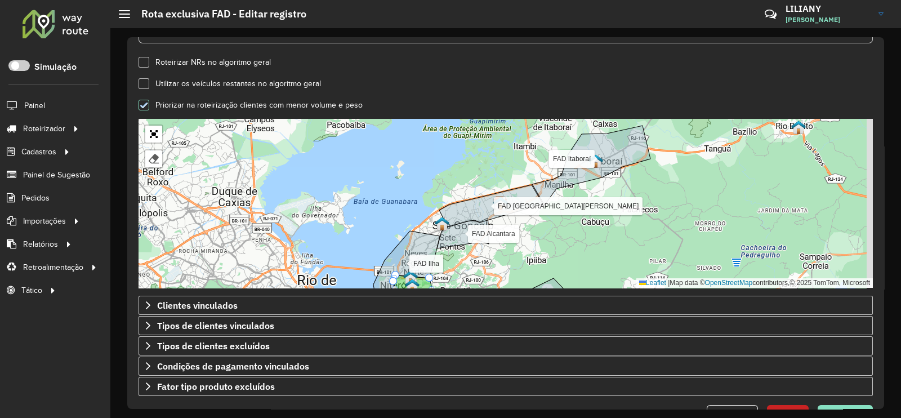
scroll to position [352, 0]
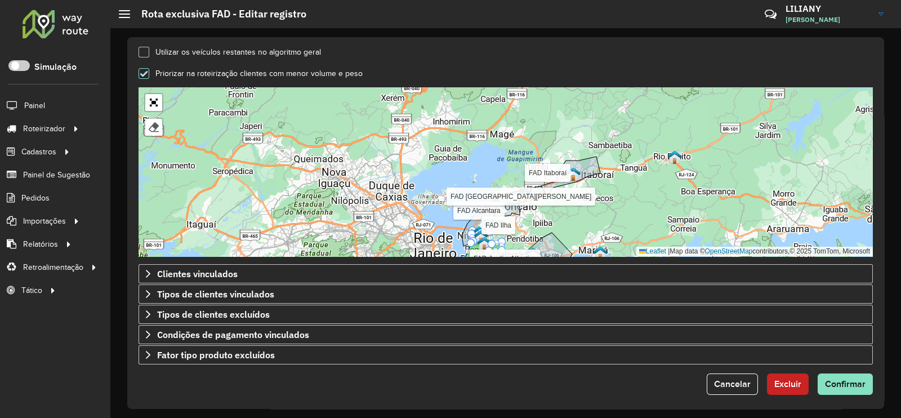
drag, startPoint x: 548, startPoint y: 232, endPoint x: 552, endPoint y: 186, distance: 45.8
click at [552, 186] on div "FAD Jardim Atlantico FAD Alcantara FAD Itaboraí FAD Jardim Catarina FAD Ilha Fi…" at bounding box center [505, 171] width 734 height 169
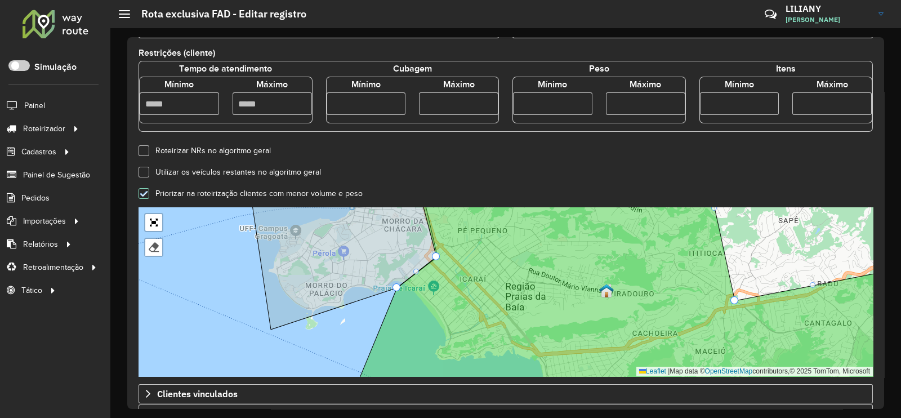
scroll to position [70, 0]
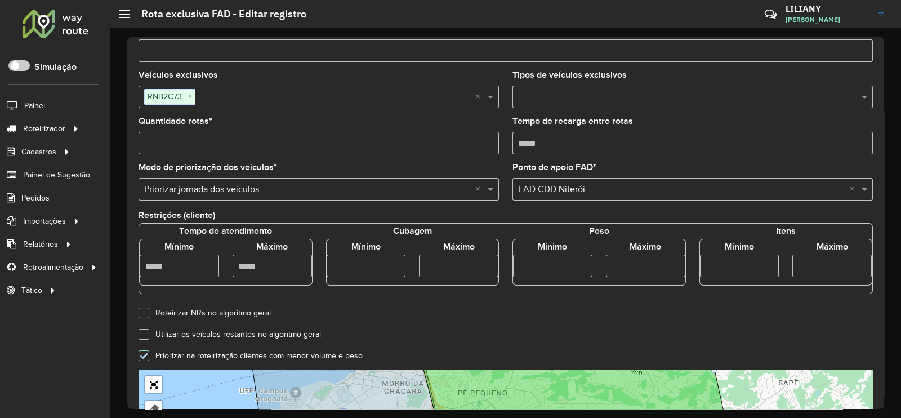
click at [199, 93] on input "text" at bounding box center [335, 98] width 280 height 14
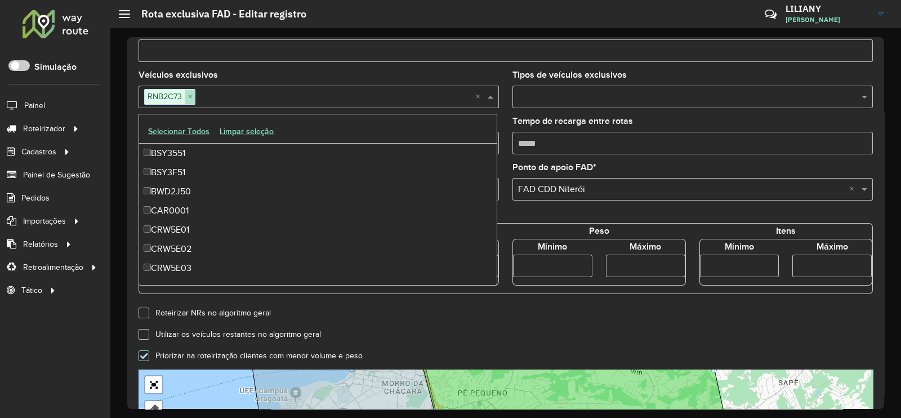
scroll to position [7424, 0]
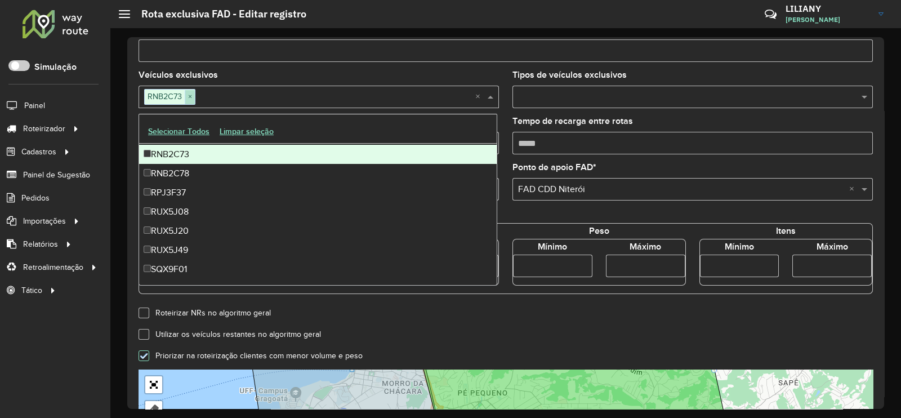
click at [186, 96] on span "×" at bounding box center [190, 97] width 10 height 14
paste input "*******"
type input "*******"
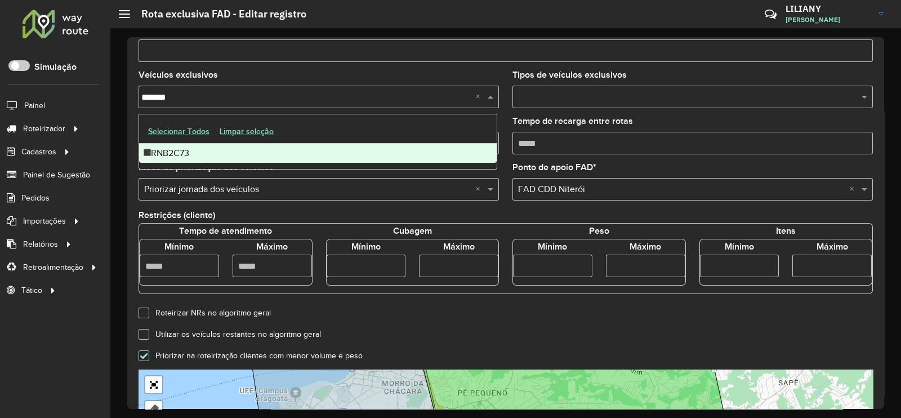
scroll to position [0, 0]
click at [185, 151] on div "RNB2C73" at bounding box center [317, 153] width 357 height 19
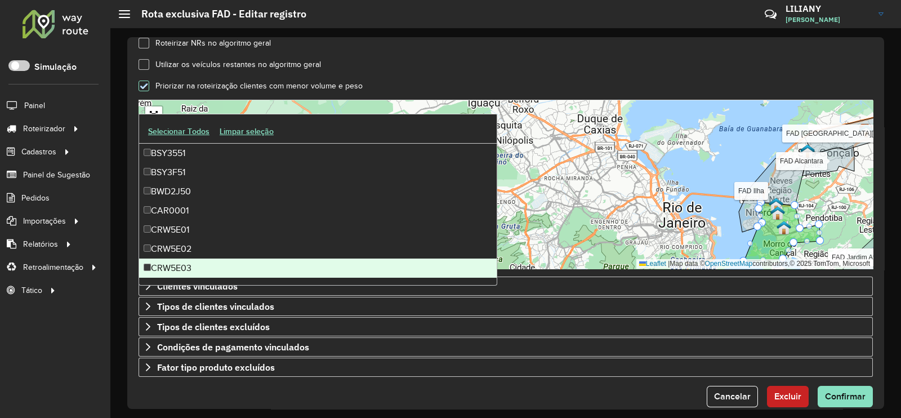
scroll to position [357, 0]
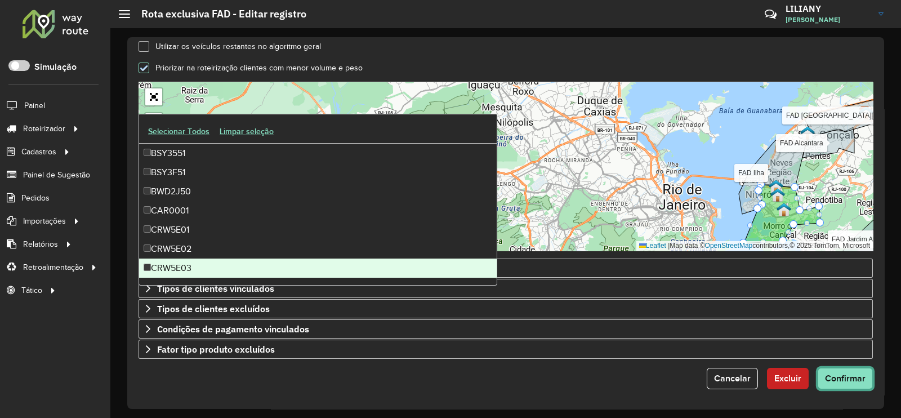
click at [845, 375] on span "Confirmar" at bounding box center [845, 378] width 41 height 10
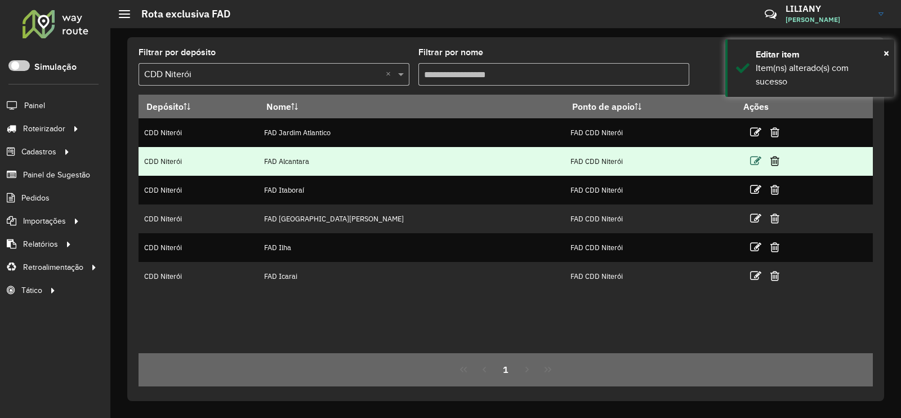
click at [750, 162] on icon at bounding box center [755, 160] width 11 height 11
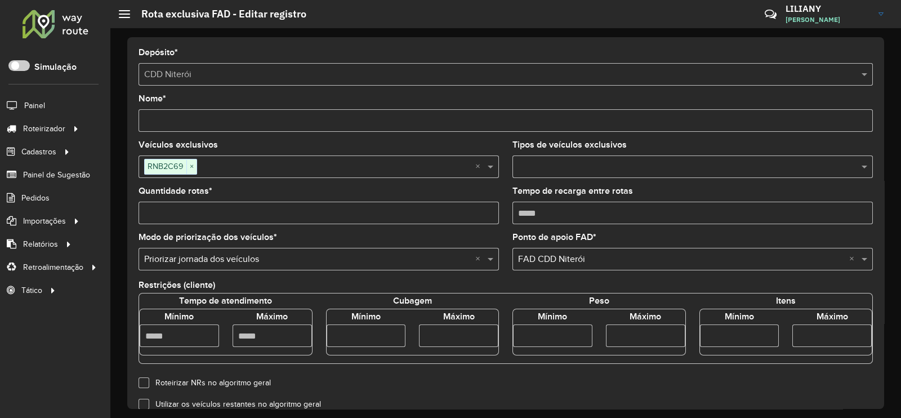
scroll to position [357, 0]
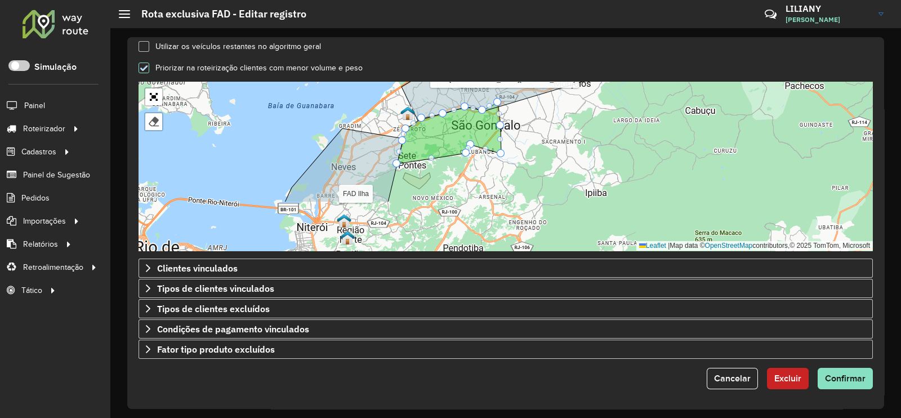
drag, startPoint x: 566, startPoint y: 212, endPoint x: 552, endPoint y: 146, distance: 68.0
click at [552, 146] on div "FAD Jardim Atlantico FAD Itaboraí FAD Jardim Catarina FAD Ilha FAD Icarai Final…" at bounding box center [505, 166] width 734 height 169
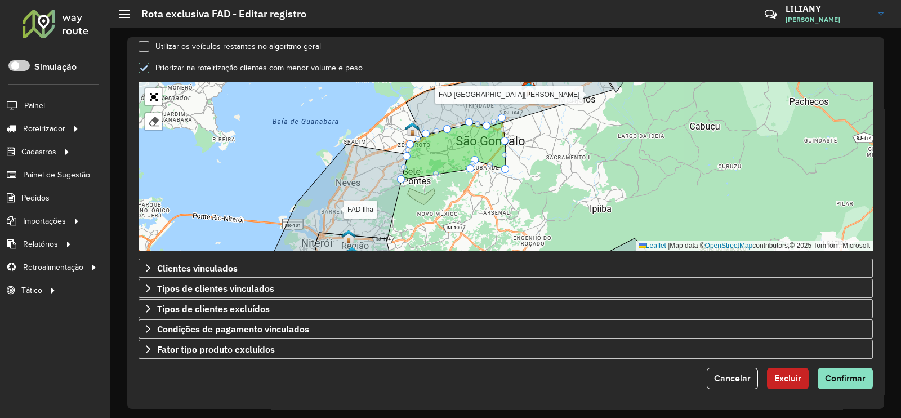
drag, startPoint x: 474, startPoint y: 169, endPoint x: 482, endPoint y: 189, distance: 21.5
click at [482, 189] on div "FAD Jardim Atlantico FAD Itaboraí FAD Jardim Catarina FAD Ilha FAD Icarai Final…" at bounding box center [505, 166] width 734 height 169
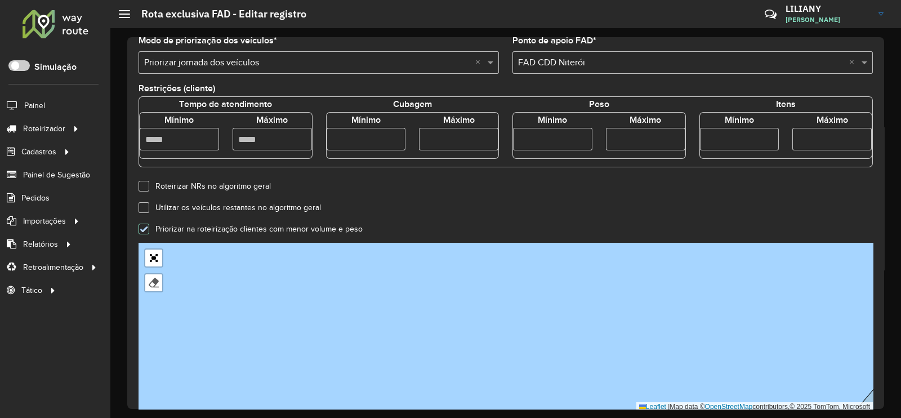
scroll to position [76, 0]
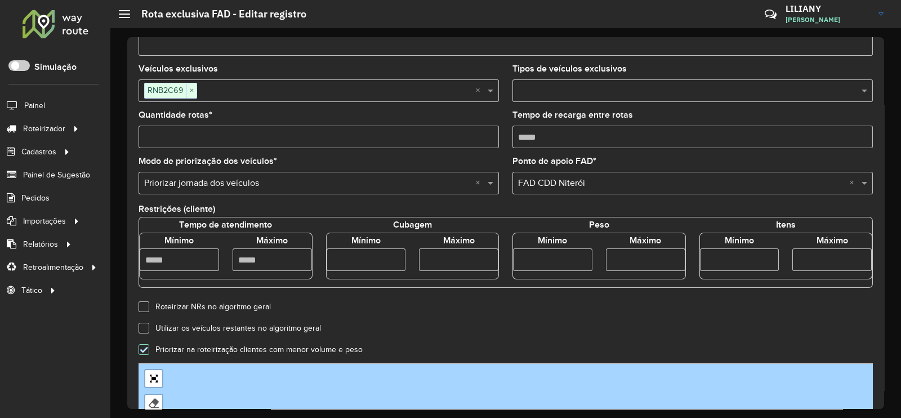
click at [228, 93] on input "text" at bounding box center [336, 91] width 278 height 14
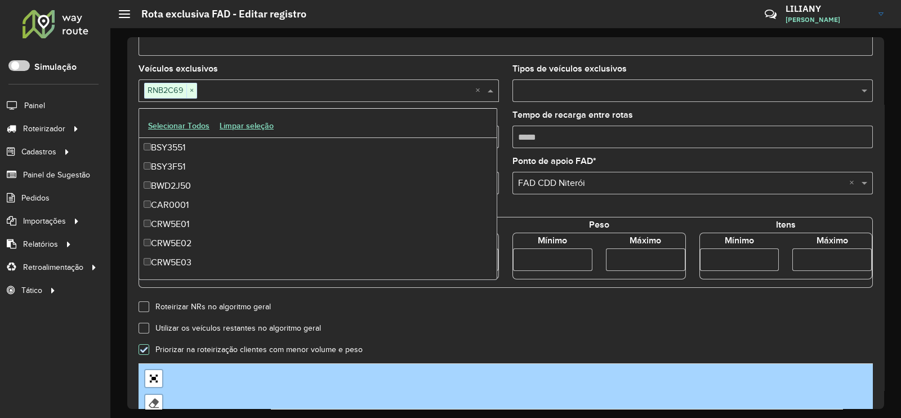
scroll to position [7367, 0]
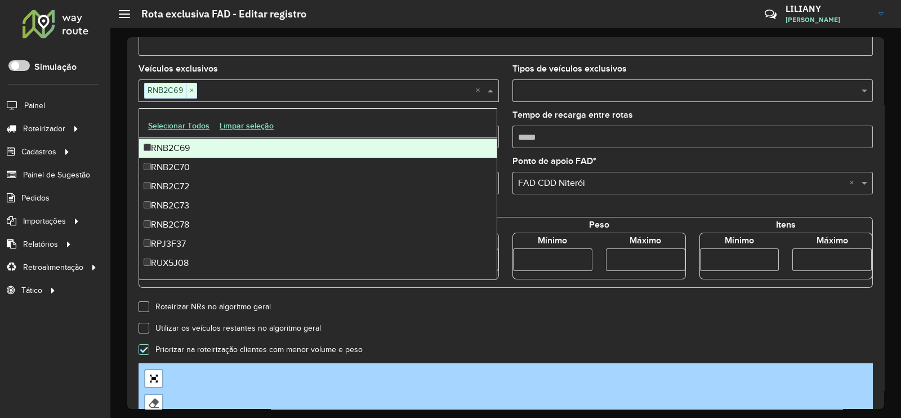
paste input "*******"
type input "*******"
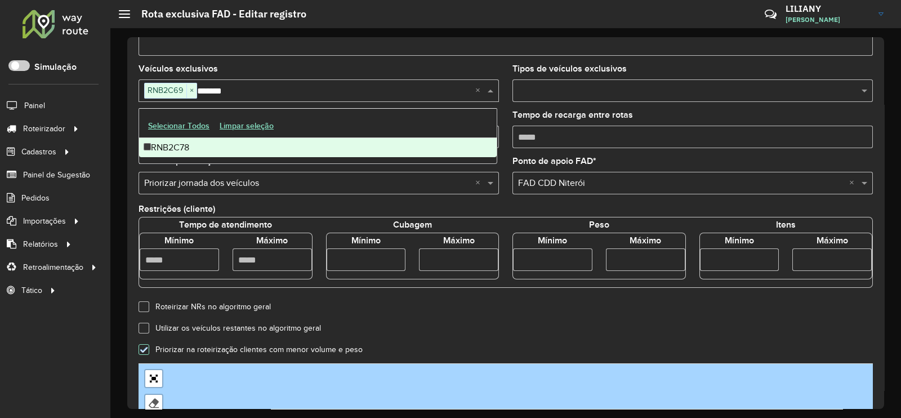
scroll to position [0, 0]
click at [164, 146] on div "RNB2C78" at bounding box center [317, 147] width 357 height 19
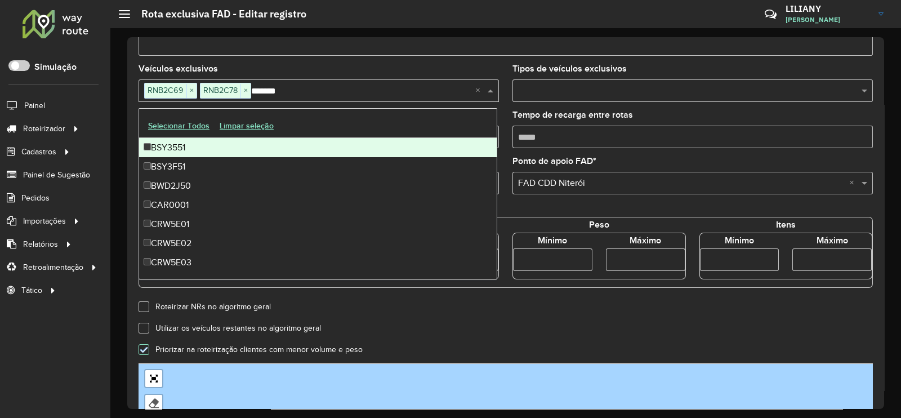
click at [296, 67] on div "Veículos exclusivos RNB2C69 × RNB2C78 × ******* ×" at bounding box center [318, 83] width 360 height 37
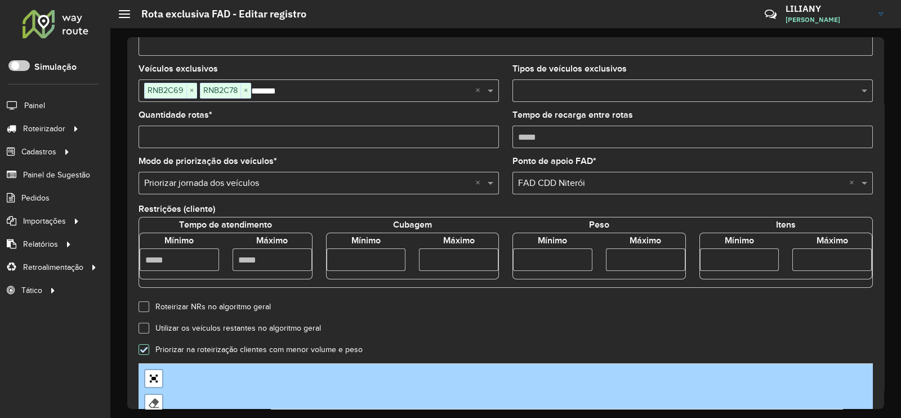
drag, startPoint x: 181, startPoint y: 142, endPoint x: 133, endPoint y: 135, distance: 47.8
click at [133, 135] on formly-field "Quantidade rotas *" at bounding box center [319, 134] width 374 height 46
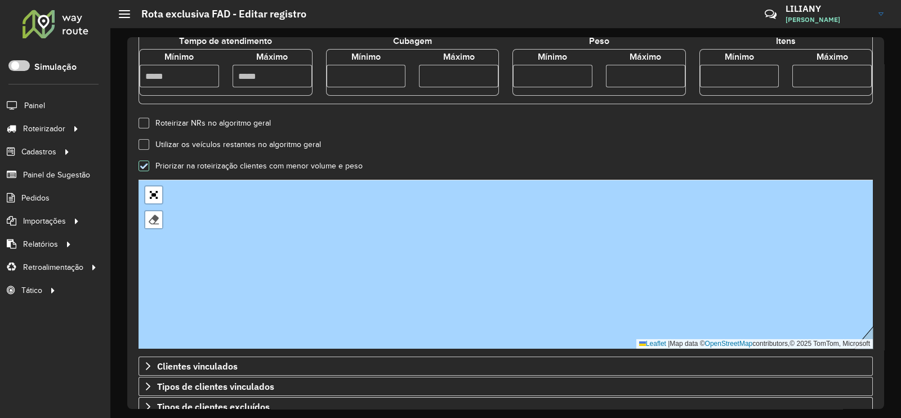
scroll to position [357, 0]
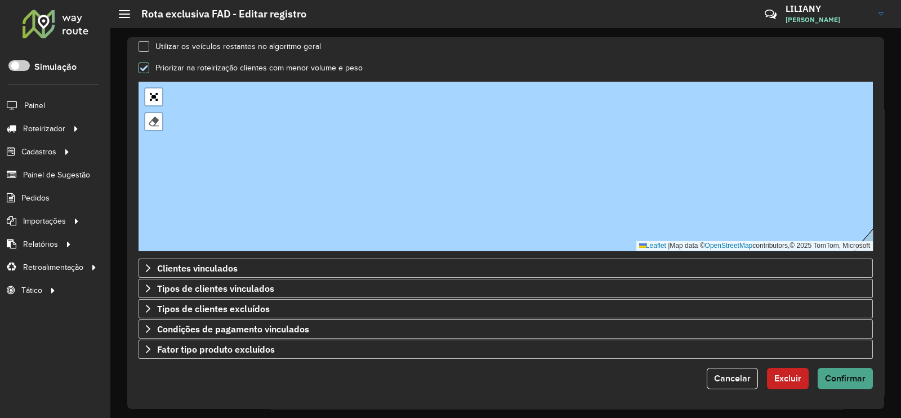
type input "*"
click at [833, 368] on button "Confirmar" at bounding box center [844, 378] width 55 height 21
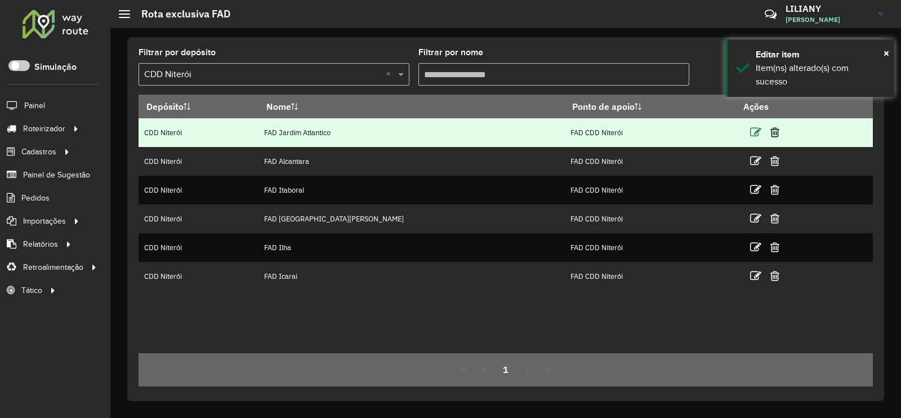
click at [750, 134] on icon at bounding box center [755, 132] width 11 height 11
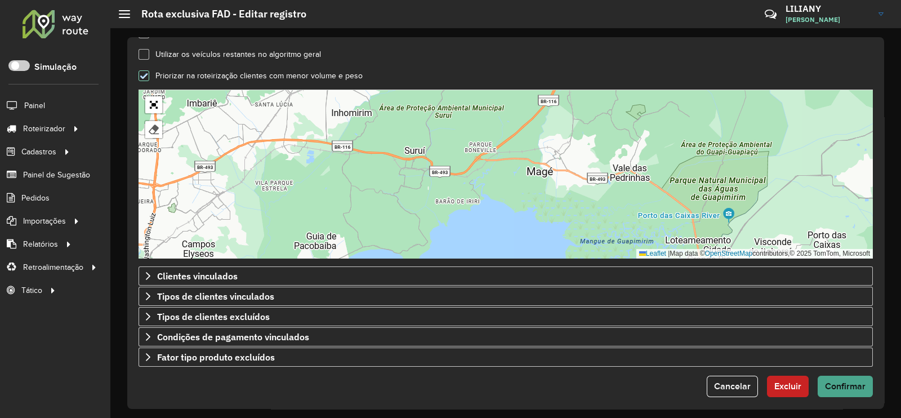
scroll to position [352, 0]
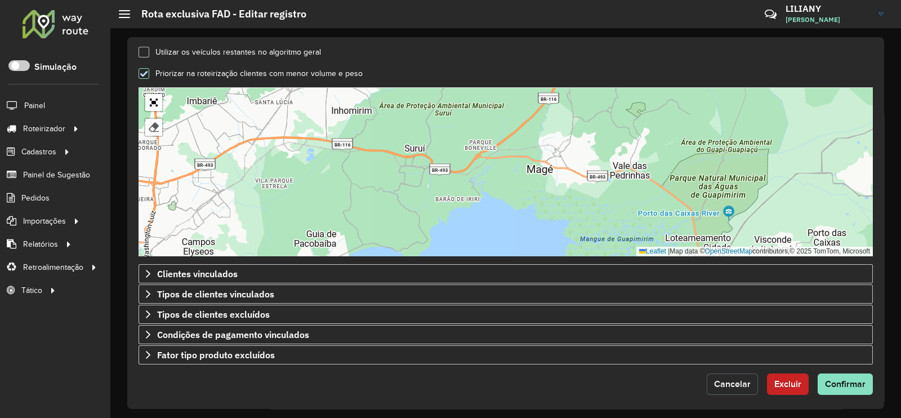
click at [724, 382] on span "Cancelar" at bounding box center [732, 384] width 37 height 10
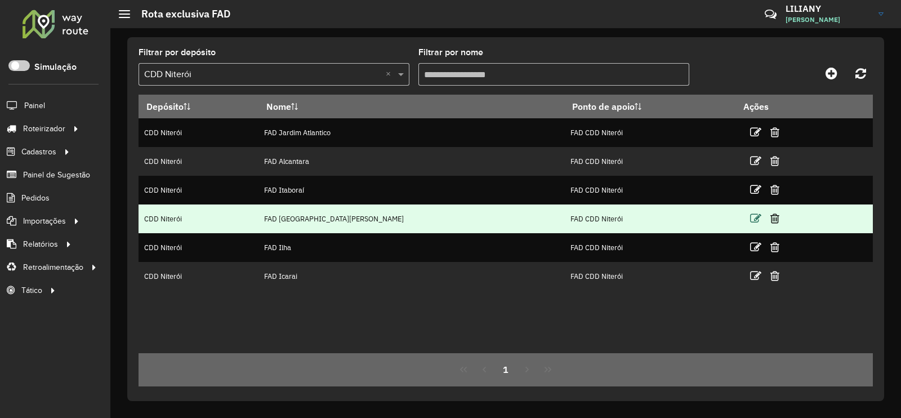
click at [750, 213] on icon at bounding box center [755, 218] width 11 height 11
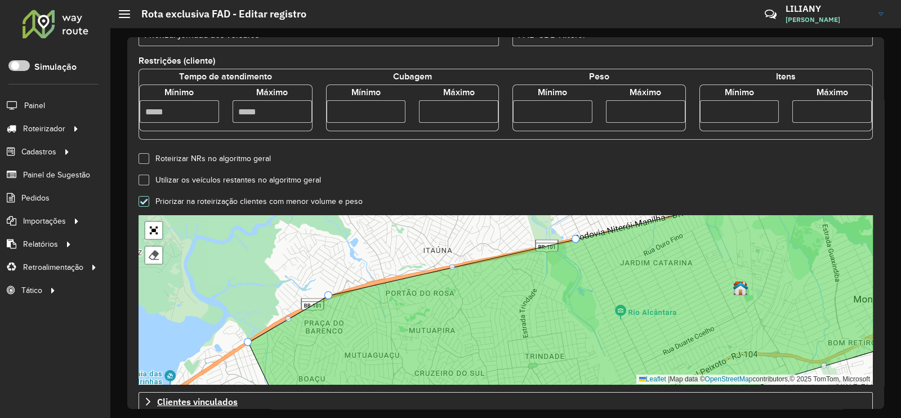
scroll to position [357, 0]
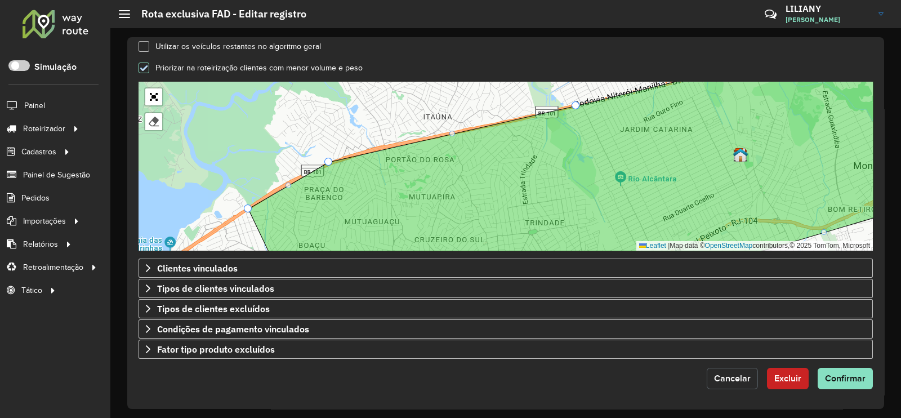
click at [727, 371] on button "Cancelar" at bounding box center [731, 378] width 51 height 21
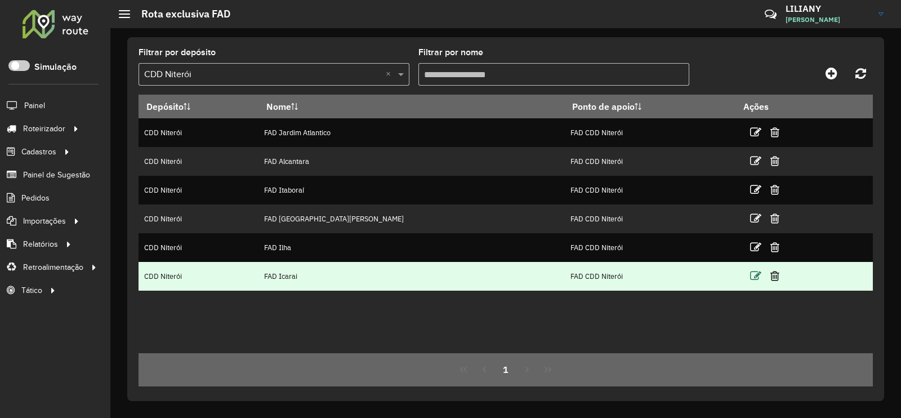
click at [750, 277] on icon at bounding box center [755, 275] width 11 height 11
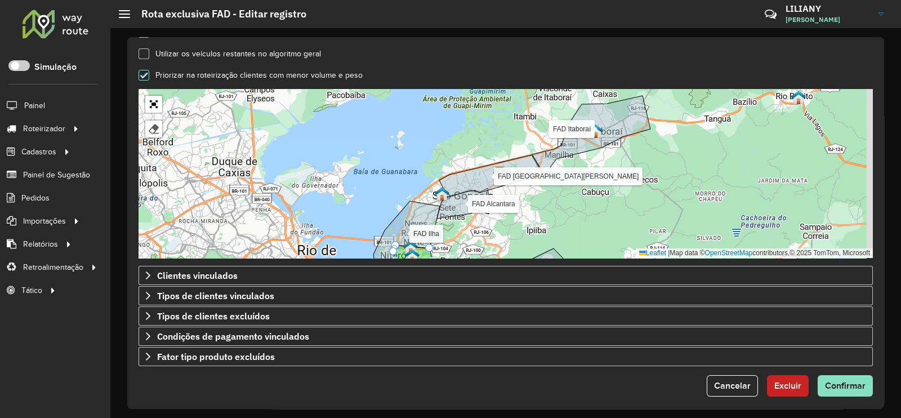
scroll to position [352, 0]
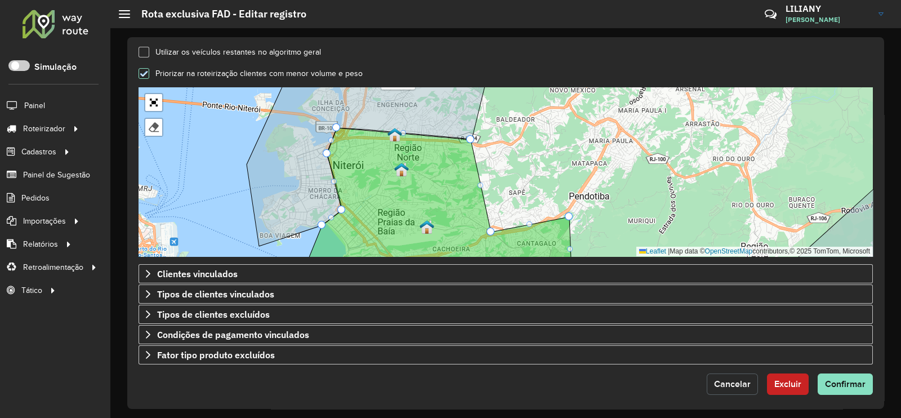
click at [718, 387] on span "Cancelar" at bounding box center [732, 384] width 37 height 10
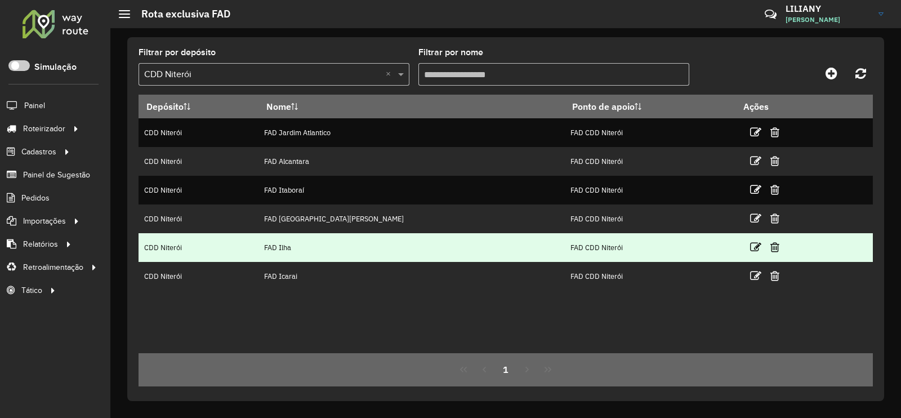
click at [736, 249] on td at bounding box center [770, 247] width 68 height 28
click at [750, 249] on icon at bounding box center [755, 246] width 11 height 11
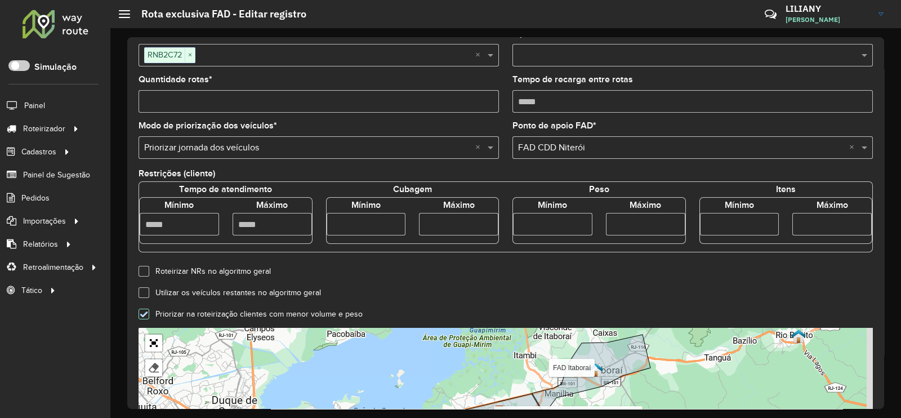
scroll to position [357, 0]
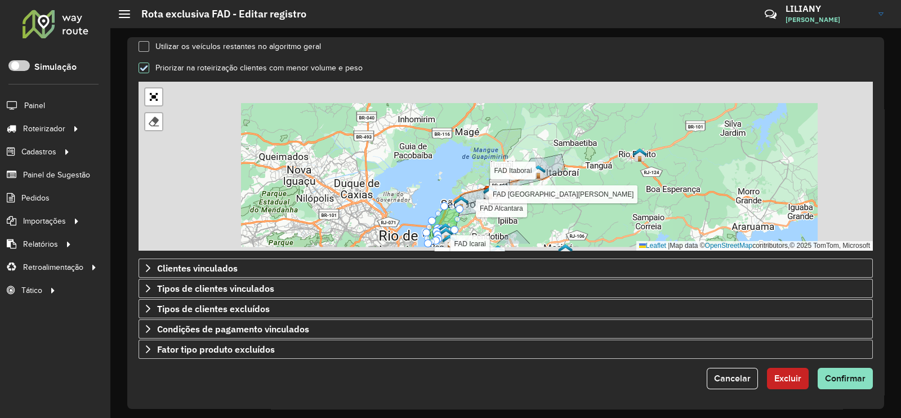
drag, startPoint x: 489, startPoint y: 209, endPoint x: 498, endPoint y: 189, distance: 22.2
click at [498, 189] on div "FAD Jardim Atlantico FAD Alcantara FAD Itaboraí FAD Jardim Catarina FAD Icarai …" at bounding box center [505, 166] width 734 height 169
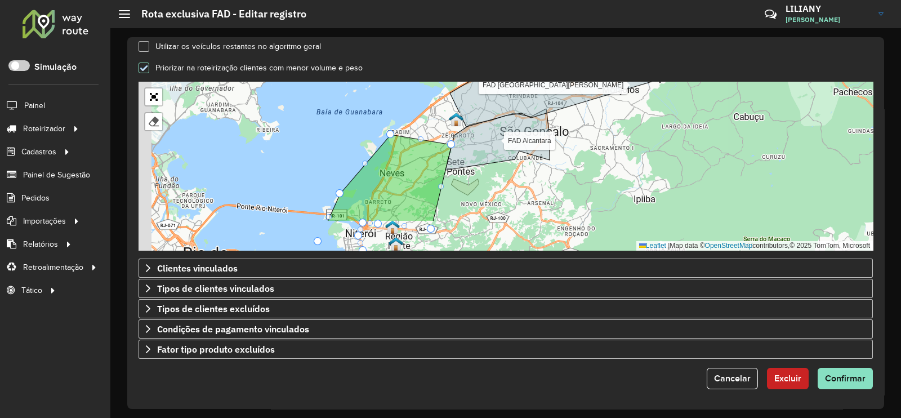
drag, startPoint x: 461, startPoint y: 231, endPoint x: 517, endPoint y: 122, distance: 122.8
click at [517, 123] on div "FAD Jardim Atlantico FAD Alcantara FAD Itaboraí FAD Jardim Catarina FAD Icarai …" at bounding box center [505, 166] width 734 height 169
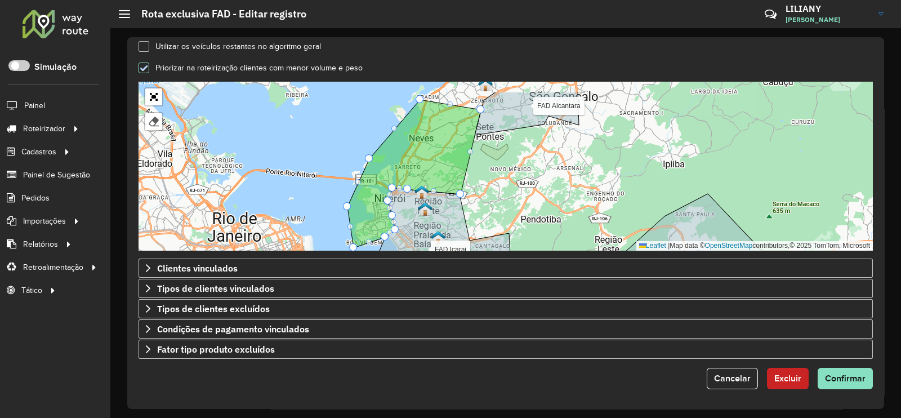
drag, startPoint x: 515, startPoint y: 149, endPoint x: 489, endPoint y: 243, distance: 97.5
click at [489, 243] on div "FAD Jardim Atlantico FAD Alcantara FAD Itaboraí FAD Jardim Catarina FAD Icarai …" at bounding box center [505, 166] width 734 height 169
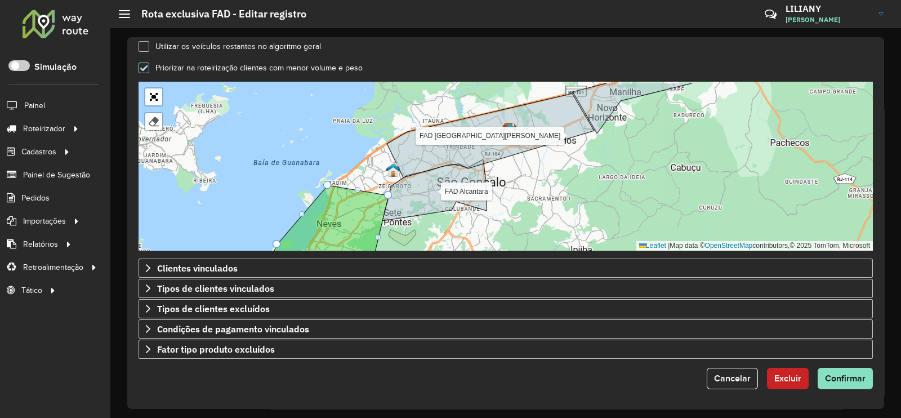
drag, startPoint x: 601, startPoint y: 199, endPoint x: 477, endPoint y: 258, distance: 137.0
click at [479, 256] on form "Depósito * Selecione um depósito × CDD Niterói Nome * Veículos exclusivos RNB2C…" at bounding box center [505, 40] width 734 height 698
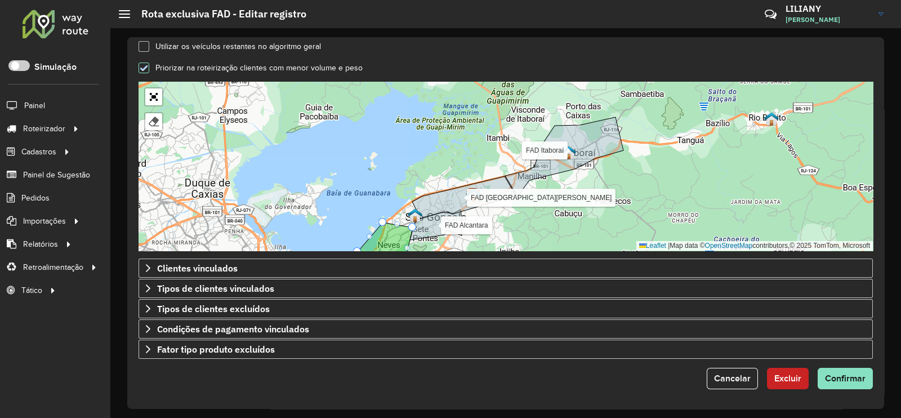
drag, startPoint x: 531, startPoint y: 211, endPoint x: 540, endPoint y: 185, distance: 27.2
click at [538, 184] on div "FAD Jardim Atlantico FAD Alcantara FAD Itaboraí FAD Jardim Catarina FAD Icarai …" at bounding box center [505, 166] width 734 height 169
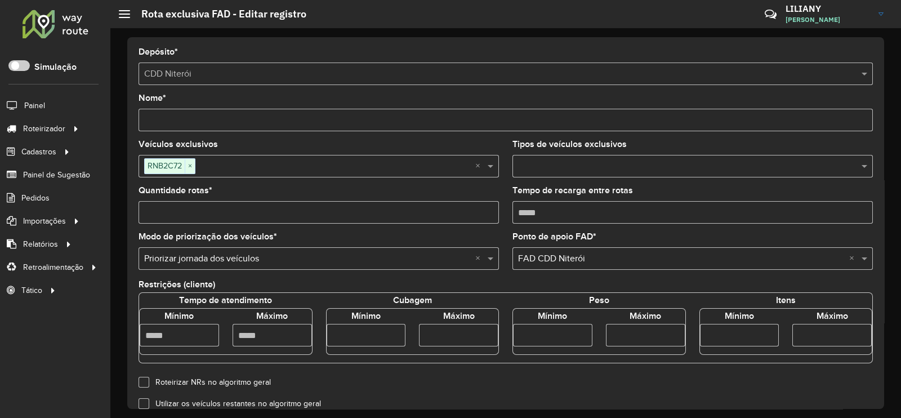
scroll to position [0, 0]
click at [247, 164] on input "text" at bounding box center [335, 167] width 280 height 14
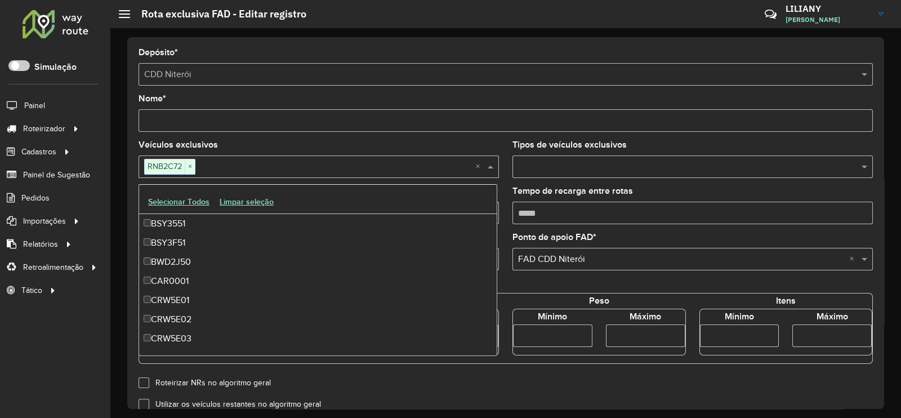
paste input "*******"
type input "*******"
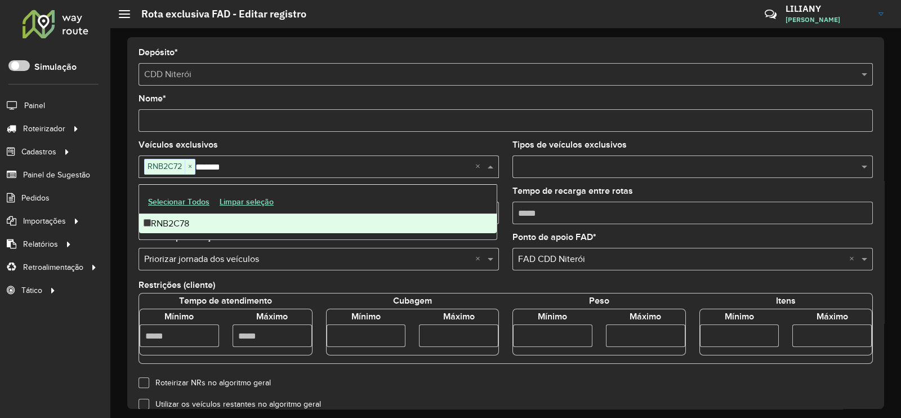
click at [169, 221] on div "RNB2C78" at bounding box center [317, 223] width 357 height 19
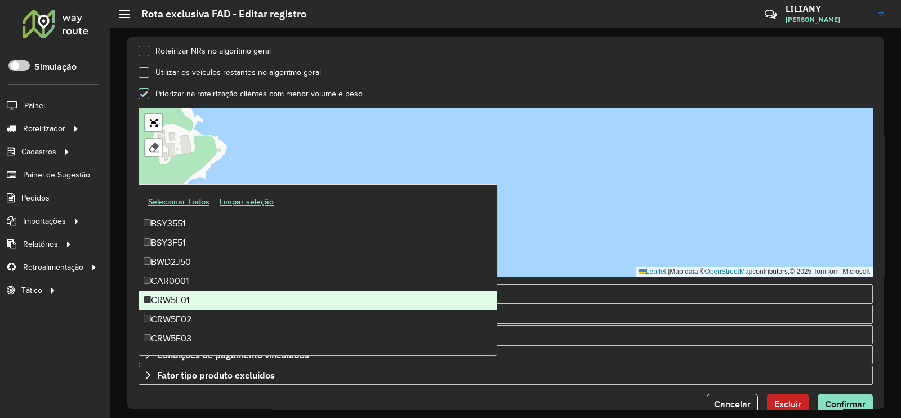
scroll to position [357, 0]
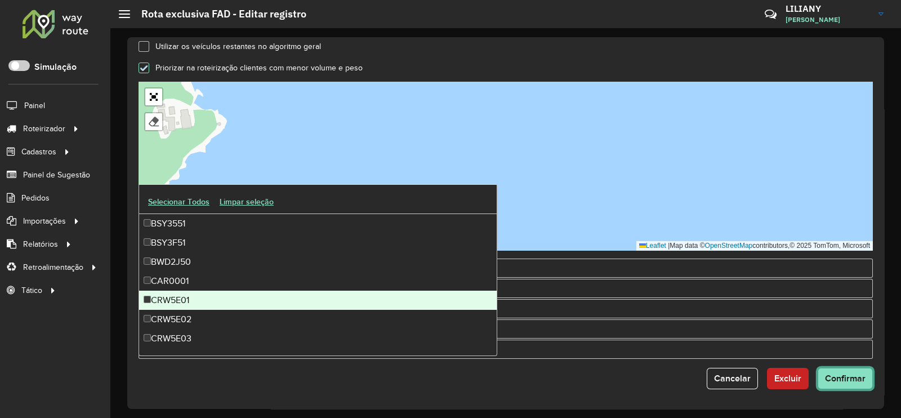
click at [857, 382] on button "Confirmar" at bounding box center [844, 378] width 55 height 21
